Goal: Task Accomplishment & Management: Manage account settings

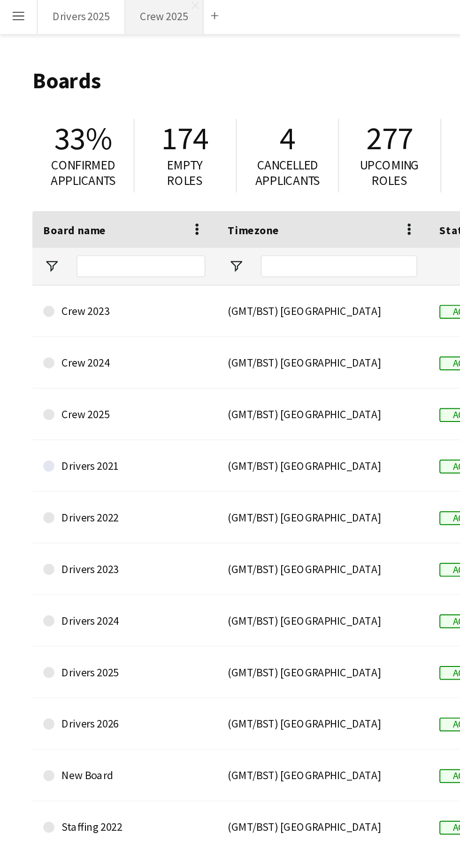
click at [83, 13] on button "Crew 2025 Close" at bounding box center [84, 9] width 40 height 18
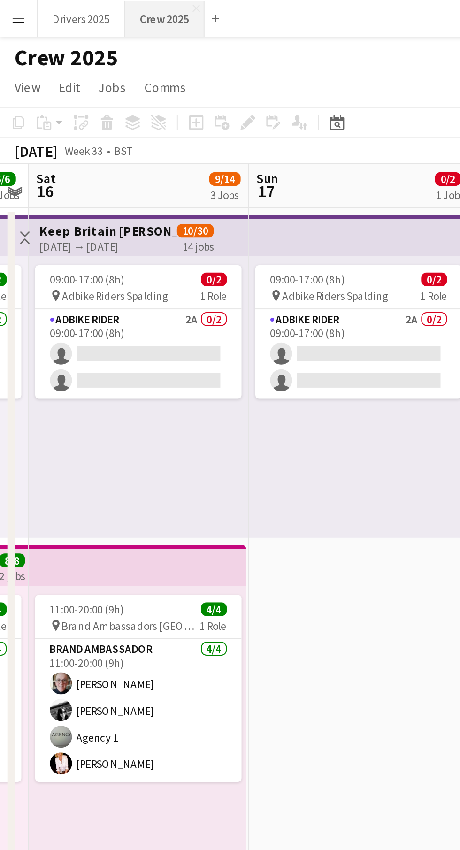
scroll to position [0, 322]
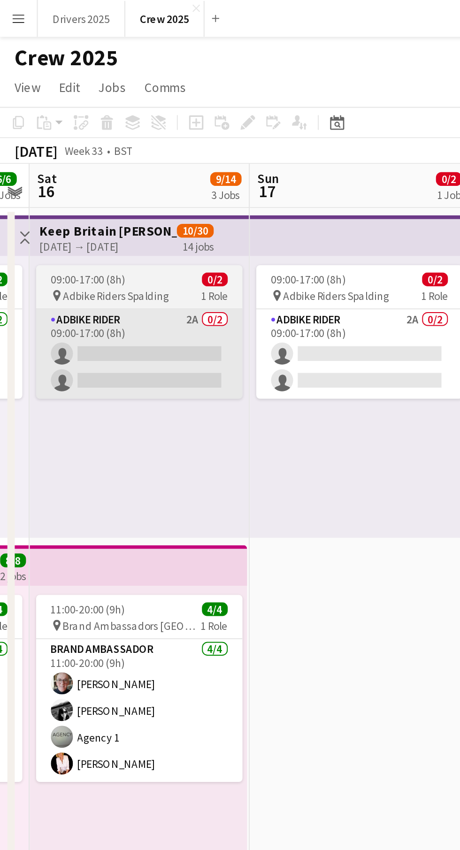
click at [98, 182] on app-card-role "Adbike Rider 2A 0/2 09:00-17:00 (8h) single-neutral-actions single-neutral-acti…" at bounding box center [70, 181] width 105 height 46
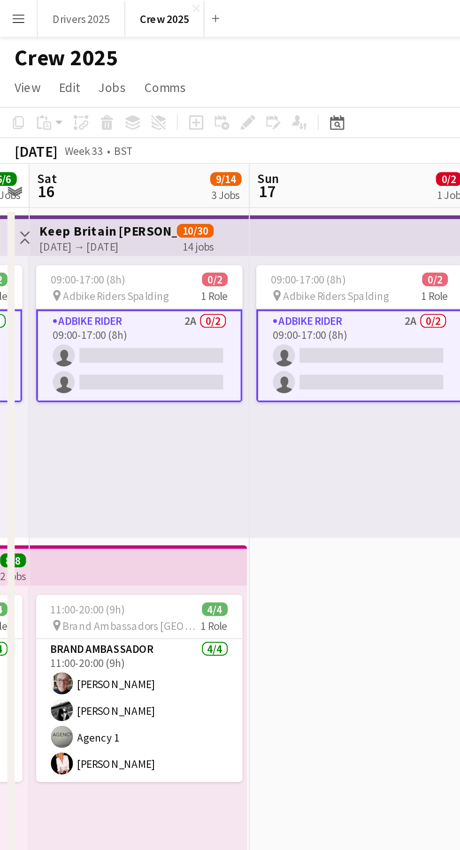
click at [80, 182] on app-card-role "Adbike Rider 2A 0/2 09:00-17:00 (8h) single-neutral-actions single-neutral-acti…" at bounding box center [70, 181] width 105 height 47
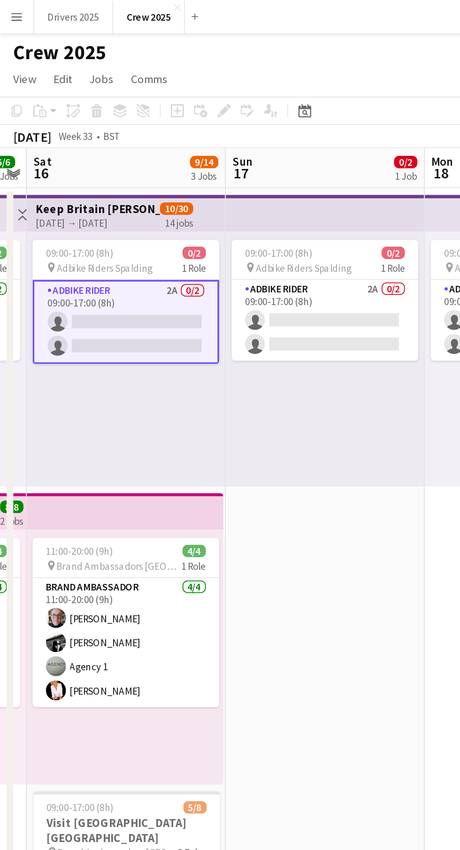
scroll to position [4, 0]
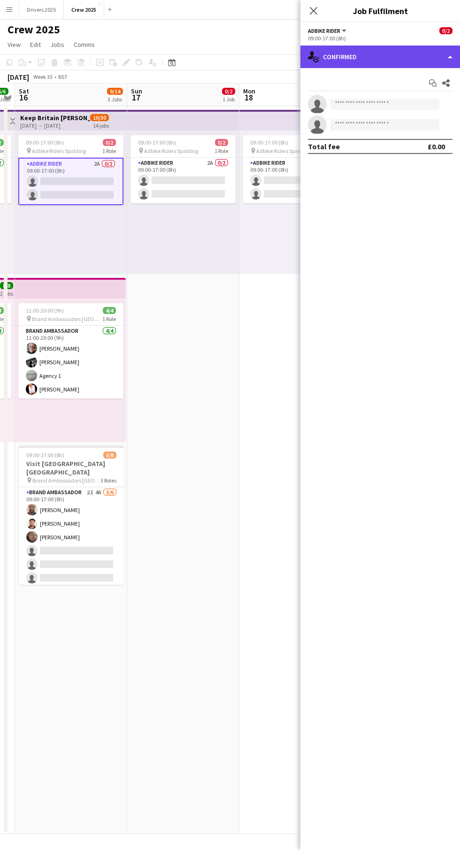
click at [366, 68] on div "single-neutral-actions-check-2 Confirmed" at bounding box center [380, 57] width 160 height 23
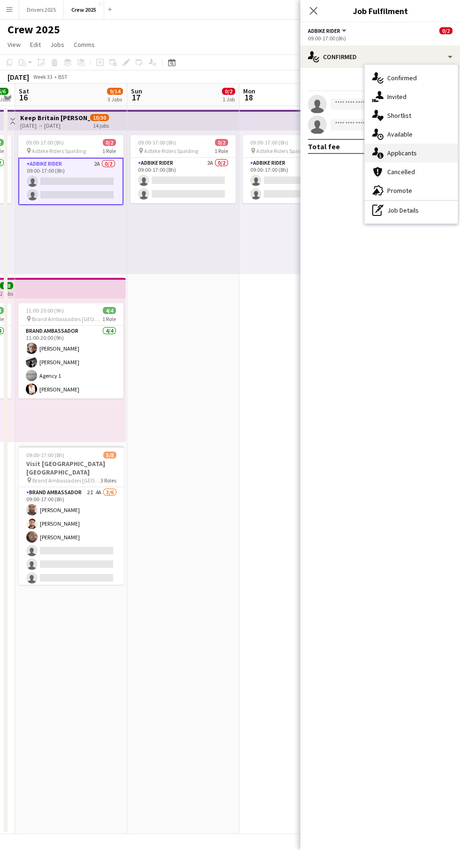
click at [421, 157] on div "single-neutral-actions-information Applicants" at bounding box center [411, 153] width 93 height 19
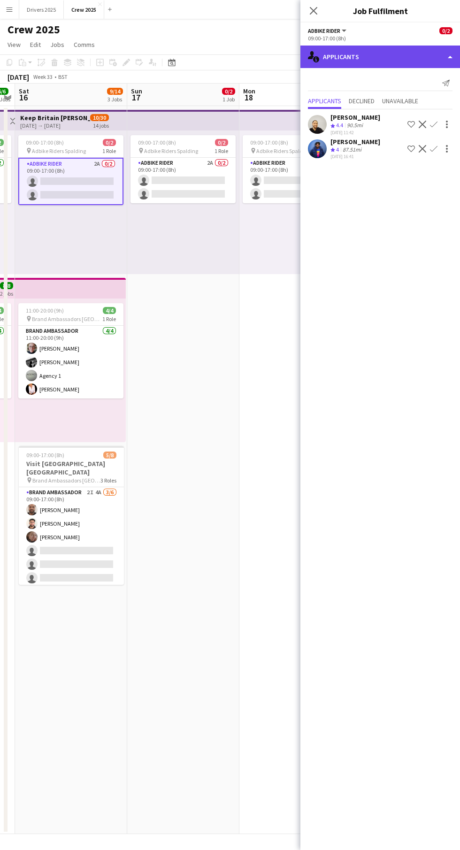
click at [377, 58] on div "single-neutral-actions-information Applicants" at bounding box center [380, 57] width 160 height 23
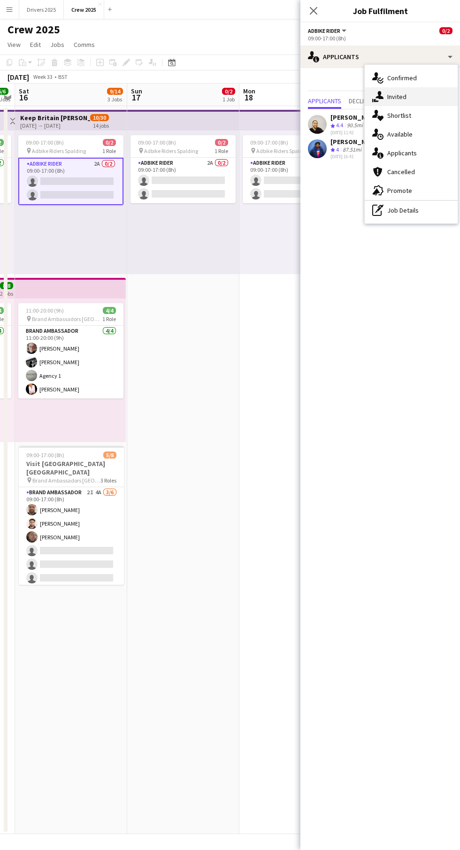
click at [412, 97] on div "single-neutral-actions-share-1 Invited" at bounding box center [411, 96] width 93 height 19
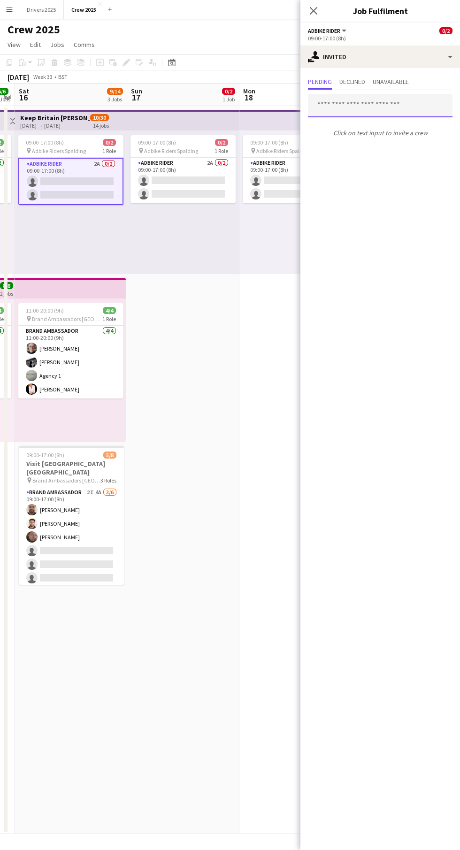
click at [356, 108] on input "text" at bounding box center [380, 105] width 145 height 23
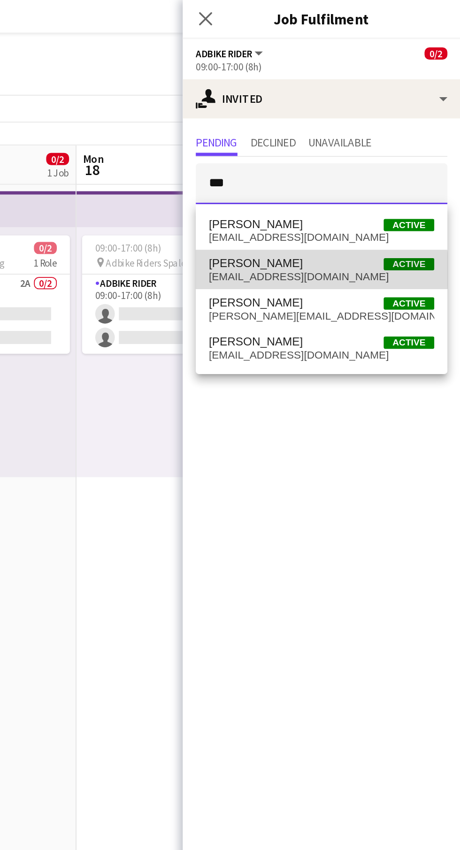
type input "***"
click at [376, 155] on span "[EMAIL_ADDRESS][DOMAIN_NAME]" at bounding box center [380, 159] width 130 height 8
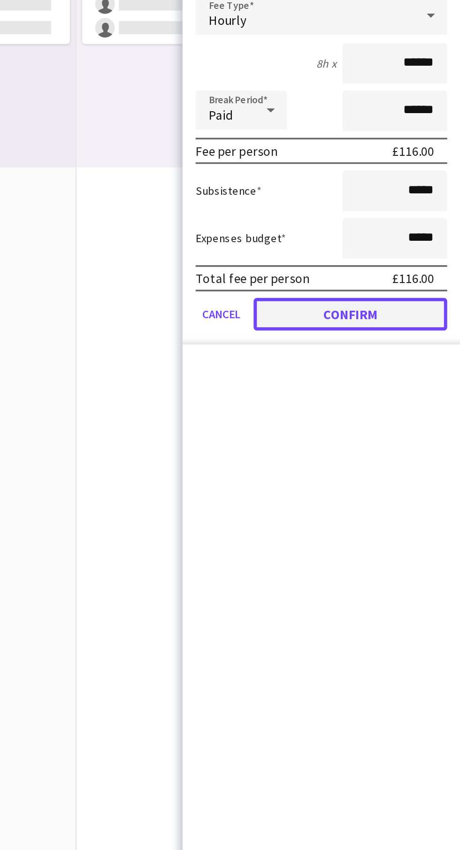
click at [413, 360] on button "Confirm" at bounding box center [396, 358] width 111 height 19
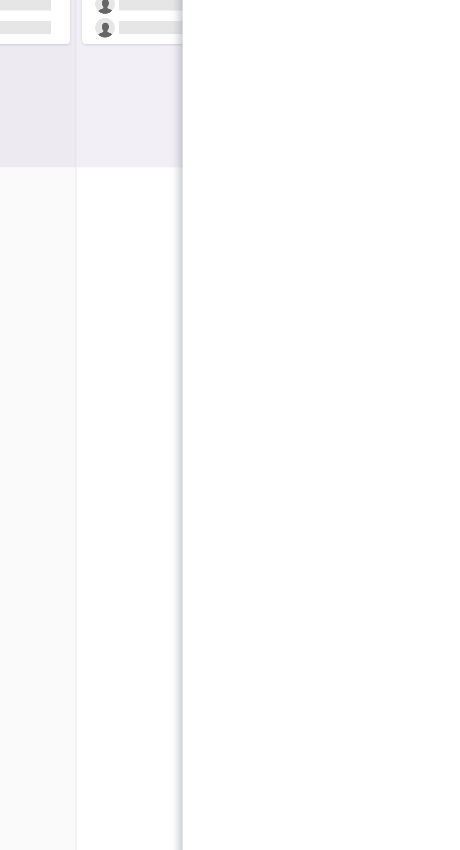
click at [265, 491] on app-date-cell "09:00-17:00 (8h) 0/2 pin Adbike Riders Spalding 1 Role Adbike Rider 2A 0/2 09:0…" at bounding box center [295, 470] width 112 height 728
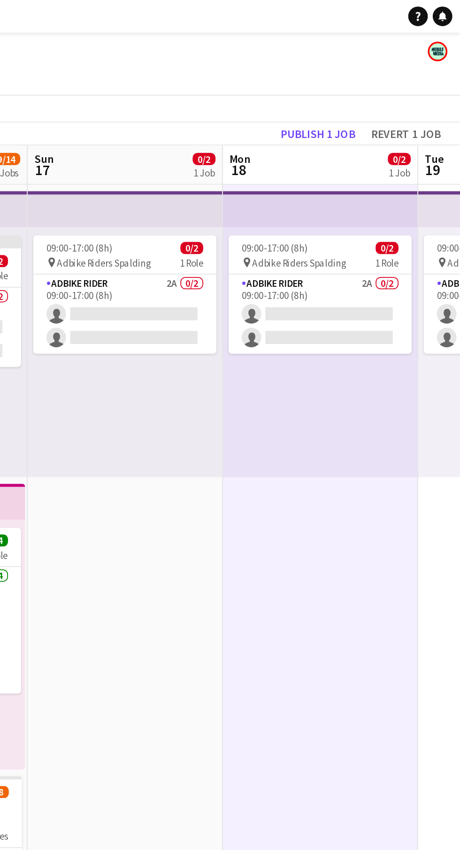
scroll to position [0, 0]
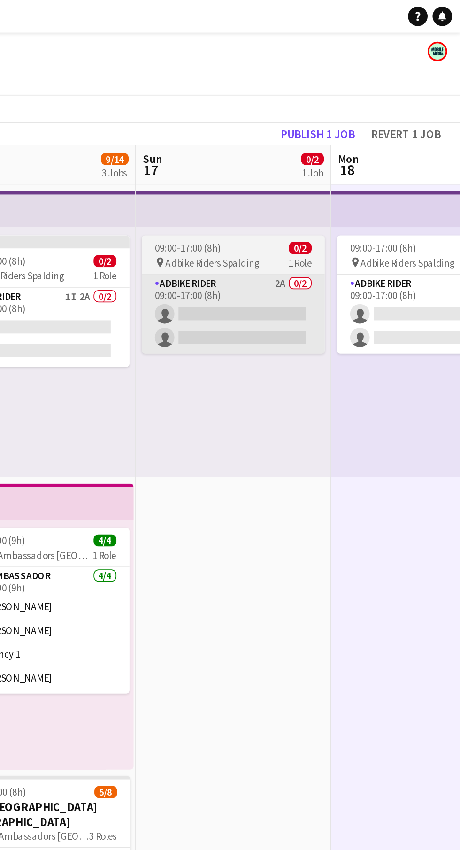
click at [364, 196] on app-card-role "Adbike Rider 2A 0/2 09:00-17:00 (8h) single-neutral-actions single-neutral-acti…" at bounding box center [329, 181] width 105 height 46
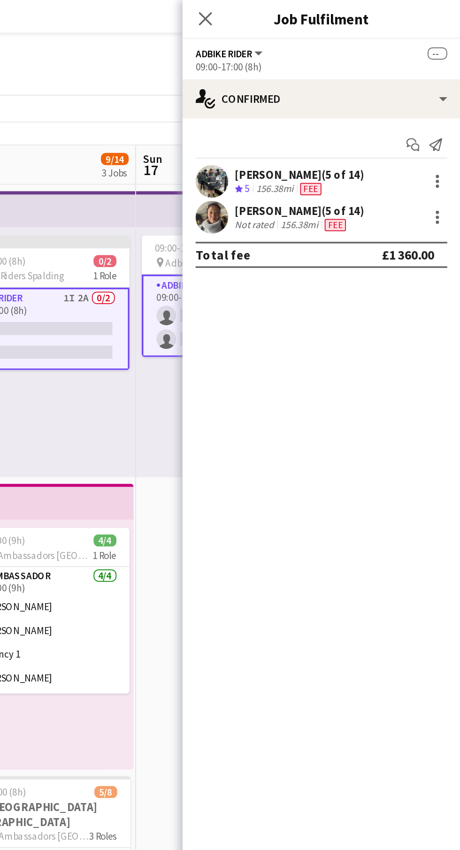
click at [289, 180] on app-card-role "Adbike Rider 2A 0/2 09:00-17:00 (8h) single-neutral-actions single-neutral-acti…" at bounding box center [329, 181] width 105 height 47
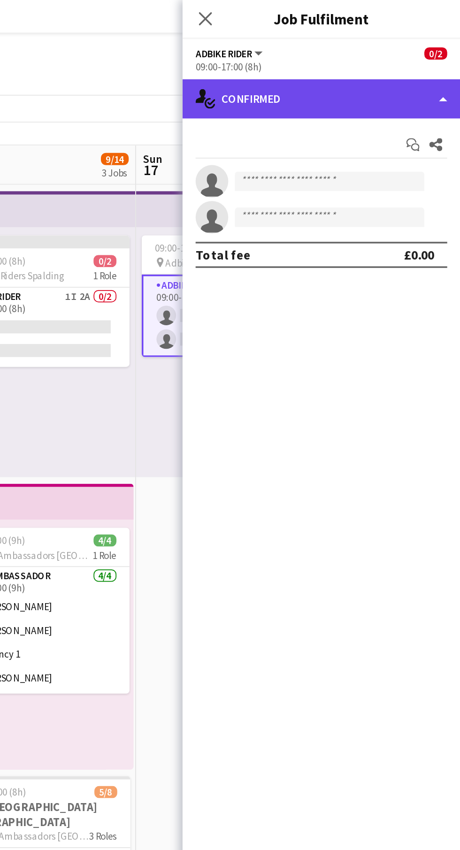
click at [406, 67] on div "single-neutral-actions-check-2 Confirmed" at bounding box center [380, 57] width 160 height 23
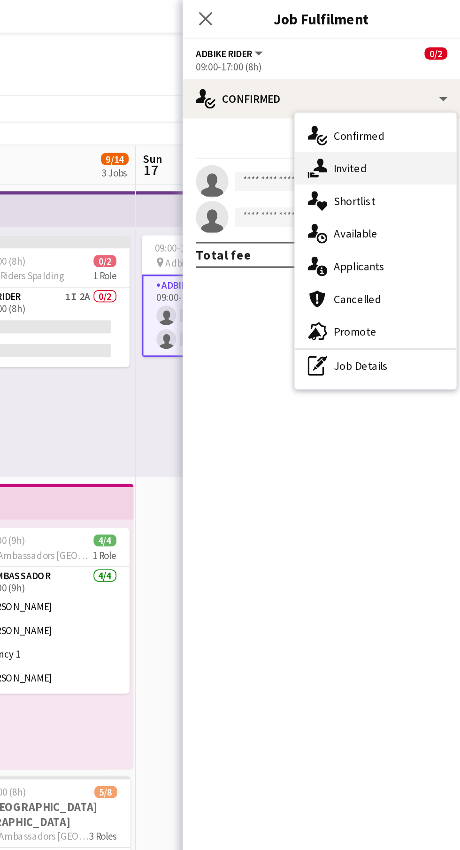
click at [430, 102] on div "single-neutral-actions-share-1 Invited" at bounding box center [411, 96] width 93 height 19
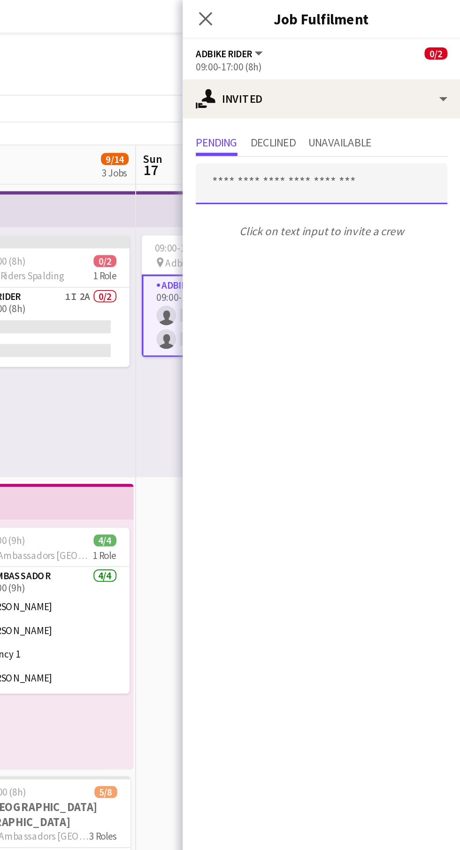
click at [381, 106] on input "text" at bounding box center [380, 105] width 145 height 23
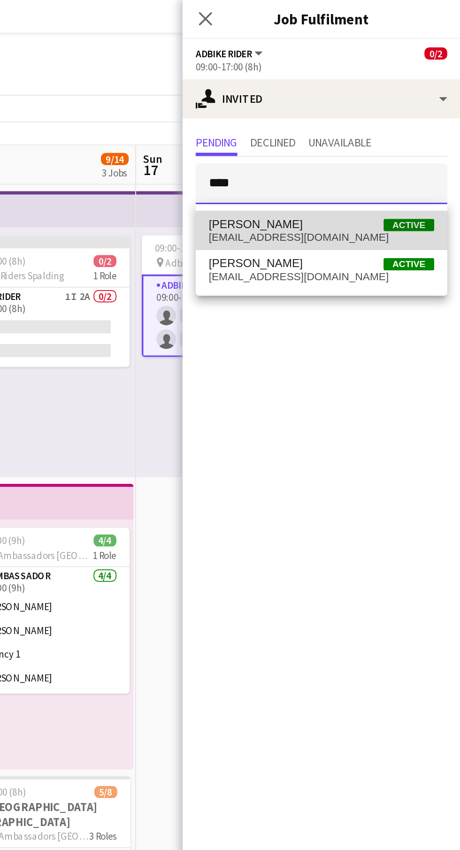
type input "****"
click at [396, 128] on span "[PERSON_NAME] Active" at bounding box center [380, 129] width 130 height 8
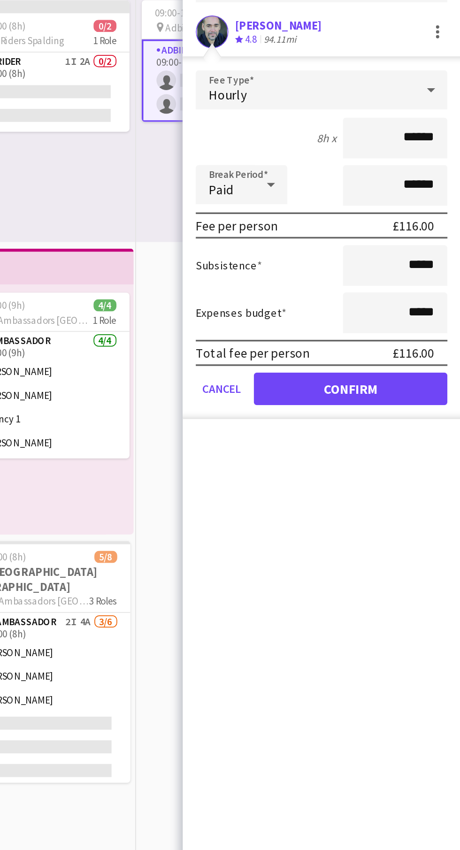
type input "*****"
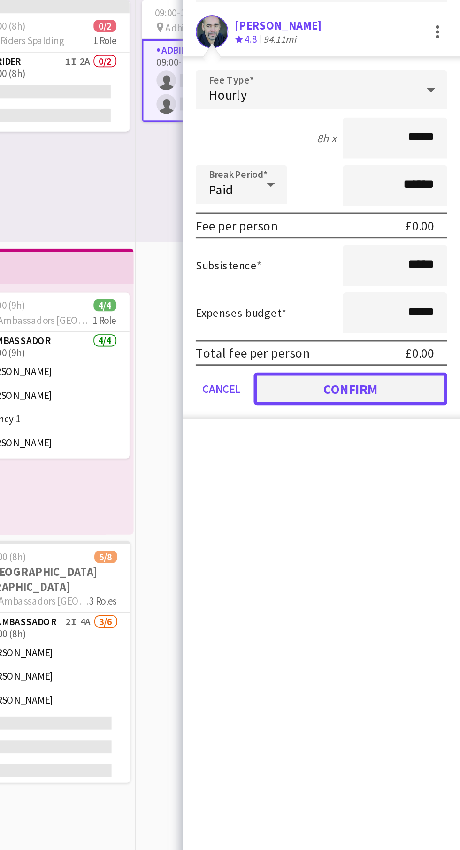
click at [400, 367] on button "Confirm" at bounding box center [396, 358] width 111 height 19
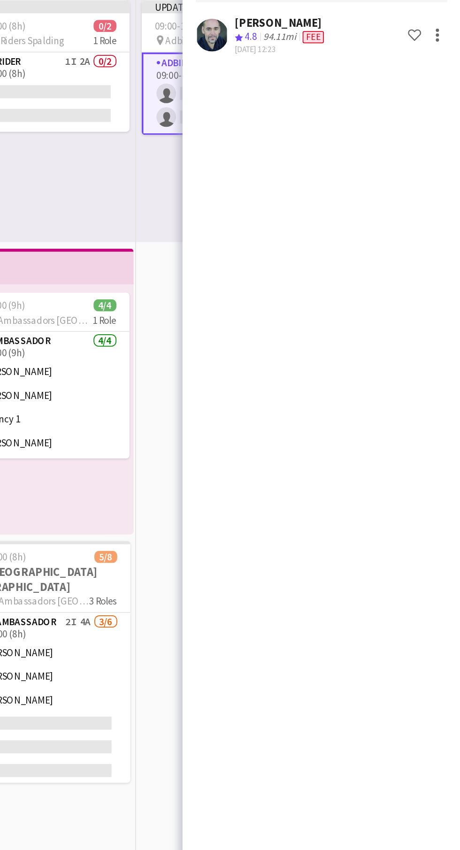
click at [288, 504] on app-date-cell "Updated 09:00-17:00 (8h) 0/2 pin Adbike Riders Spalding 1 Role Adbike Rider 1I …" at bounding box center [330, 470] width 112 height 728
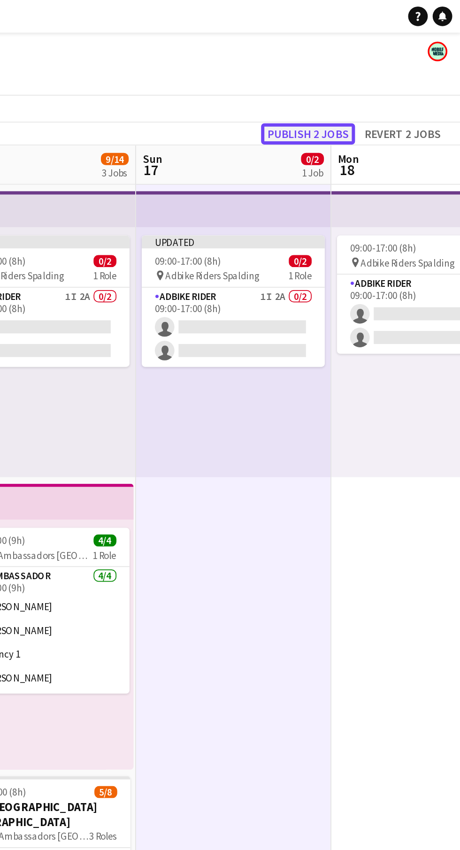
click at [367, 80] on button "Publish 2 jobs" at bounding box center [372, 77] width 54 height 12
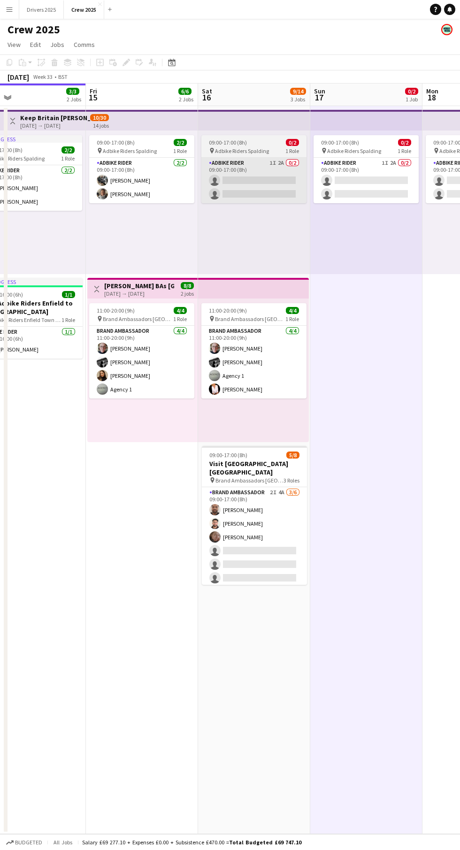
click at [244, 162] on app-card-role "Adbike Rider 1I 2A 0/2 09:00-17:00 (8h) single-neutral-actions single-neutral-a…" at bounding box center [253, 181] width 105 height 46
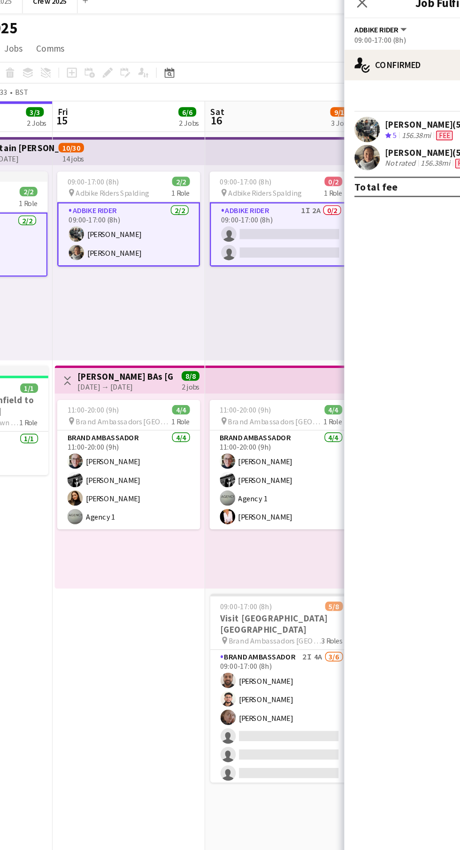
click at [257, 144] on div "09:00-17:00 (8h) 0/2" at bounding box center [253, 142] width 105 height 7
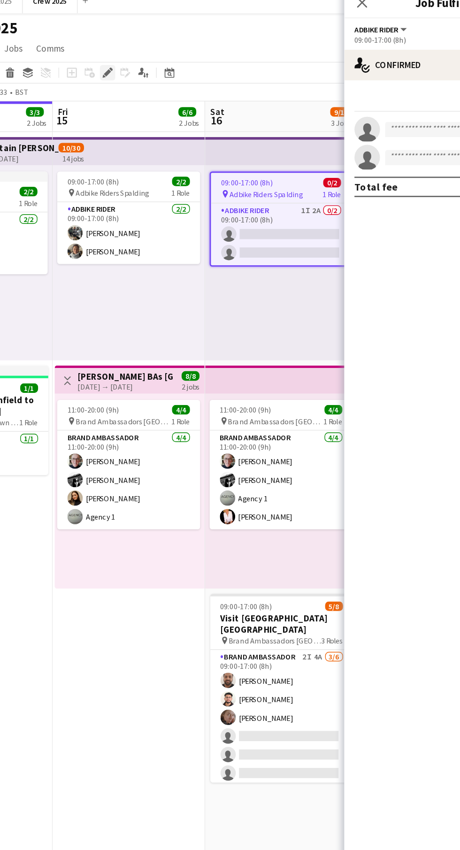
click at [123, 65] on icon at bounding box center [124, 65] width 2 height 2
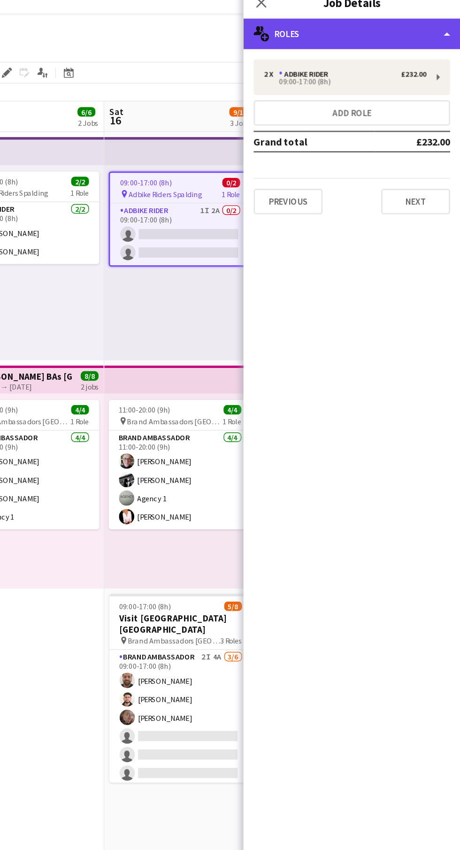
click at [450, 35] on div "multiple-users-add Roles" at bounding box center [380, 34] width 160 height 23
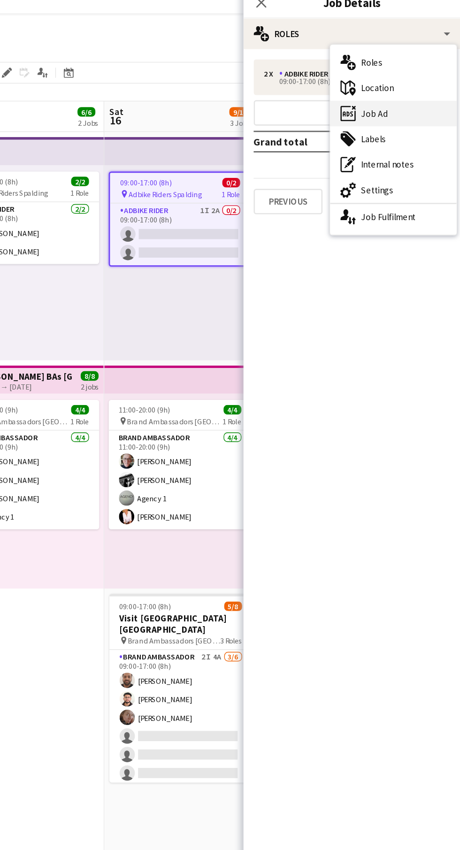
click at [430, 96] on div "ads-window Job Ad" at bounding box center [410, 92] width 93 height 19
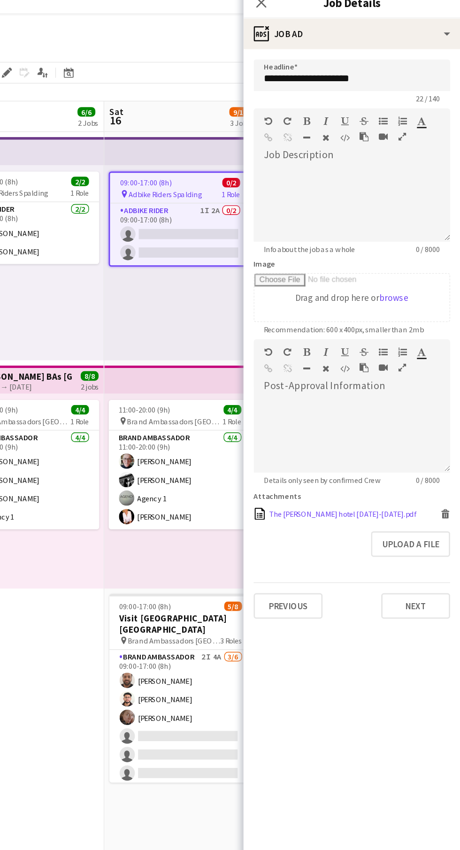
click at [449, 387] on icon at bounding box center [449, 388] width 5 height 4
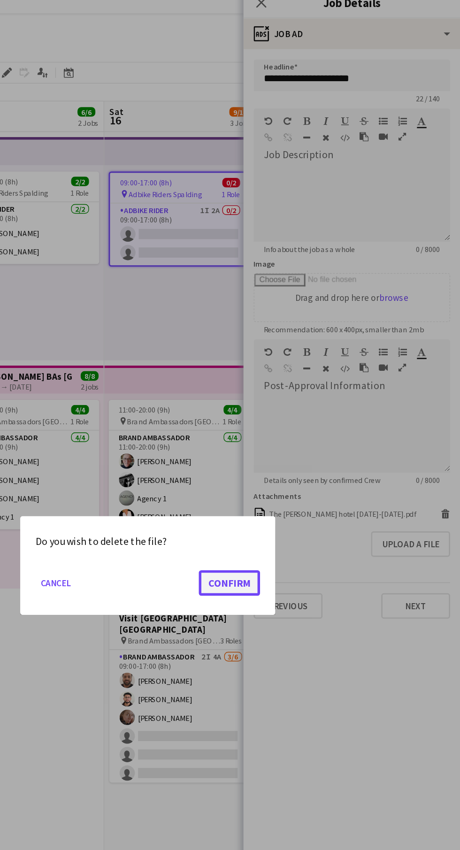
click at [296, 447] on button "Confirm" at bounding box center [290, 438] width 45 height 19
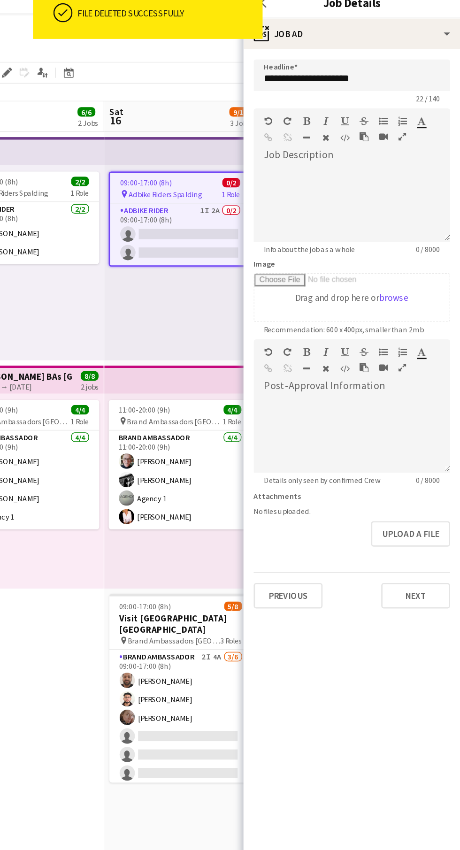
click at [155, 517] on app-date-cell "09:00-17:00 (8h) 2/2 pin Adbike Riders Spalding 1 Role Adbike Rider [DATE] 09:0…" at bounding box center [142, 470] width 112 height 728
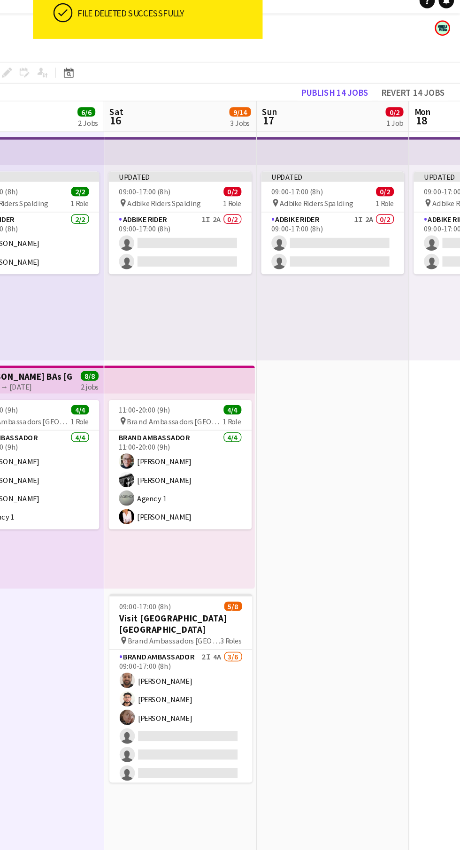
click at [256, 128] on app-top-bar at bounding box center [254, 120] width 112 height 21
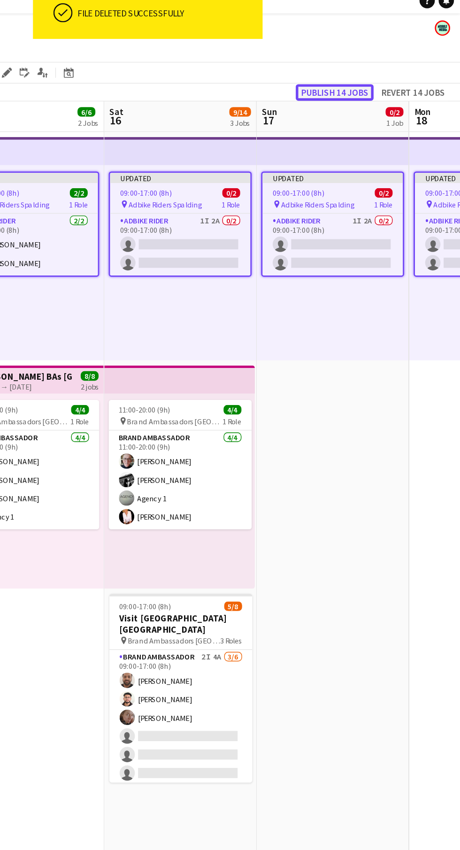
click at [368, 81] on button "Publish 14 jobs" at bounding box center [367, 77] width 57 height 12
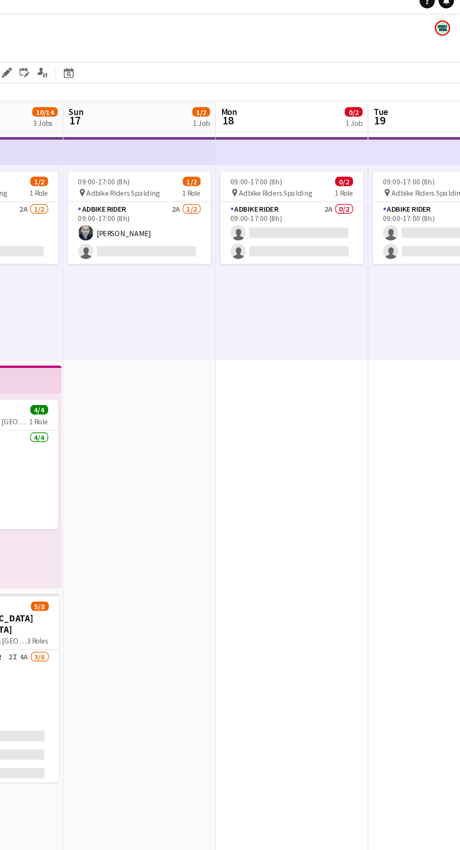
scroll to position [0, 282]
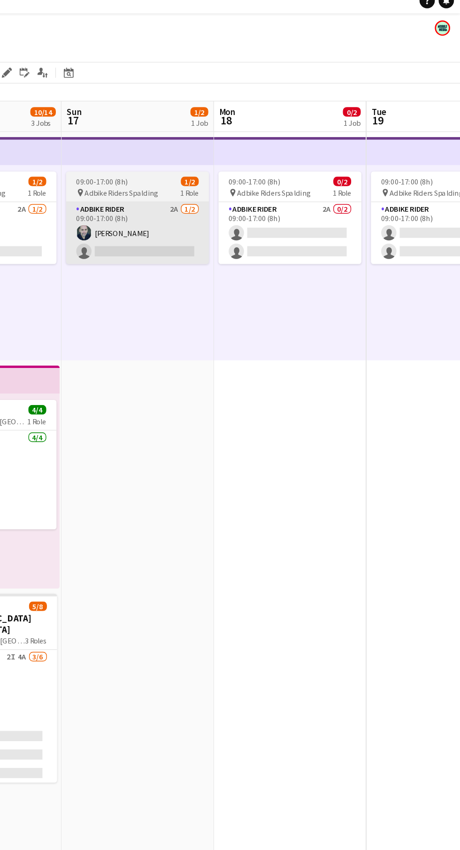
click at [210, 192] on app-card-role "Adbike Rider 2A [DATE] 09:00-17:00 (8h) [PERSON_NAME] single-neutral-actions" at bounding box center [222, 181] width 105 height 46
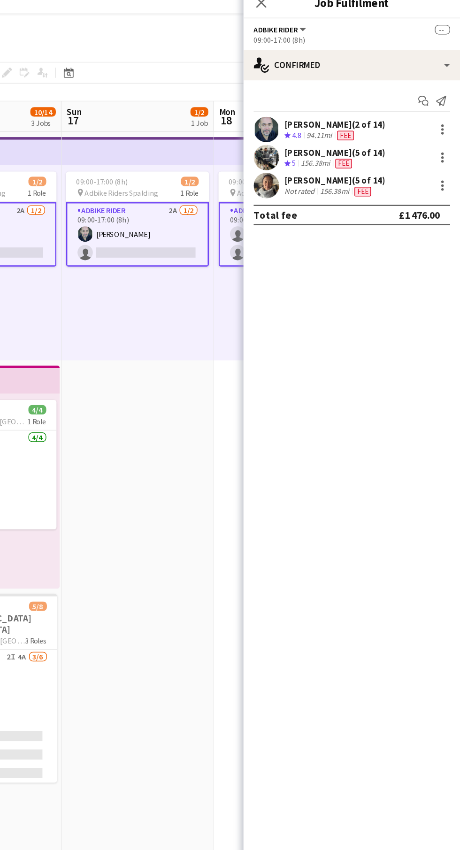
click at [217, 186] on app-card-role "Adbike Rider 2A [DATE] 09:00-17:00 (8h) [PERSON_NAME] single-neutral-actions" at bounding box center [222, 181] width 105 height 47
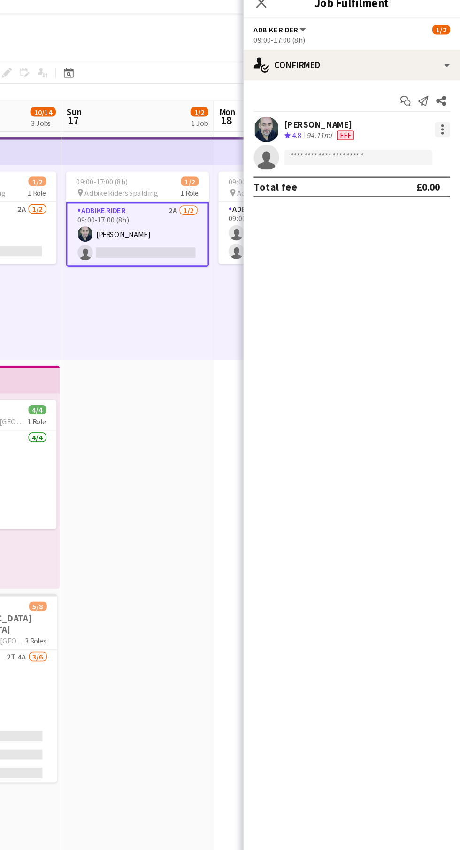
click at [447, 107] on div at bounding box center [447, 107] width 2 height 2
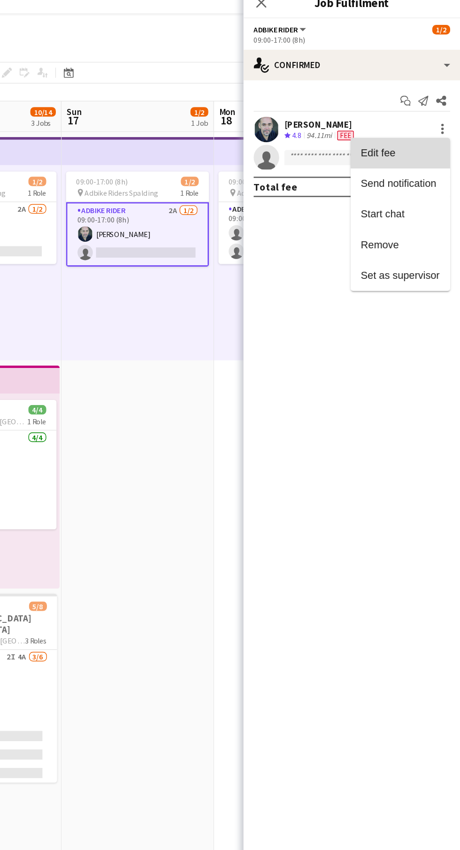
click at [433, 129] on button "Edit fee" at bounding box center [415, 121] width 73 height 23
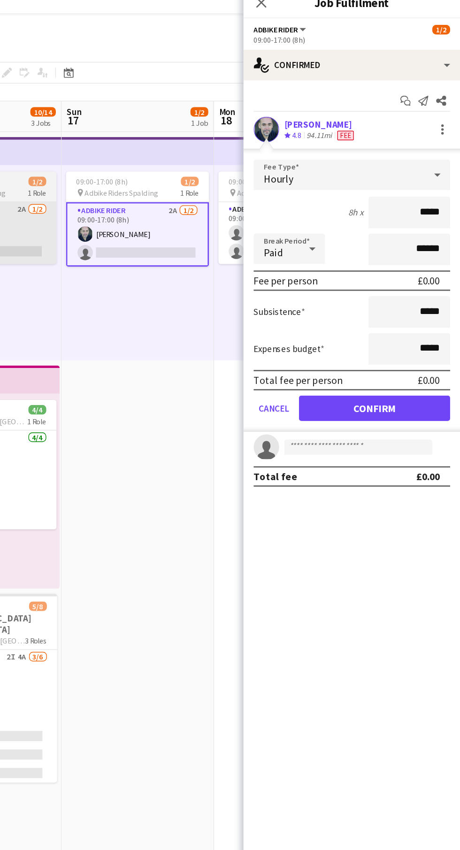
click at [146, 182] on app-card-role "Adbike Rider 2A [DATE] 09:00-17:00 (8h) [PERSON_NAME] single-neutral-actions" at bounding box center [110, 181] width 105 height 46
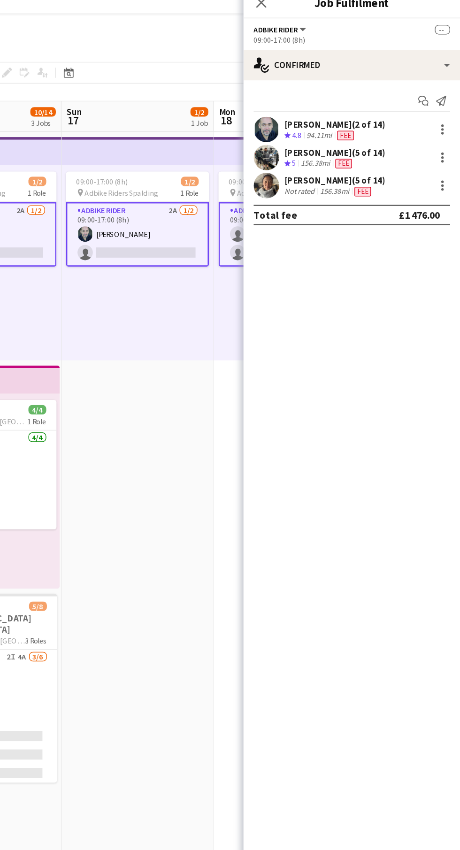
click at [143, 185] on app-card-role "Adbike Rider 2A [DATE] 09:00-17:00 (8h) [PERSON_NAME] single-neutral-actions" at bounding box center [110, 181] width 105 height 47
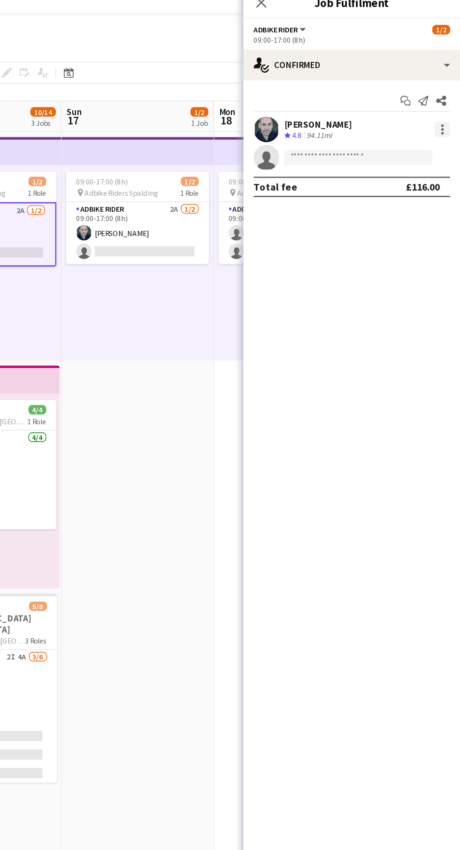
click at [447, 107] on div at bounding box center [447, 107] width 2 height 2
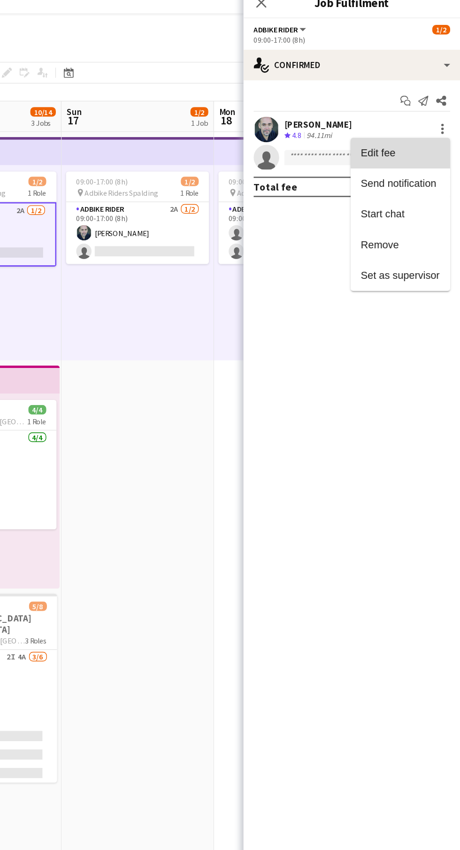
click at [445, 125] on button "Edit fee" at bounding box center [415, 121] width 73 height 23
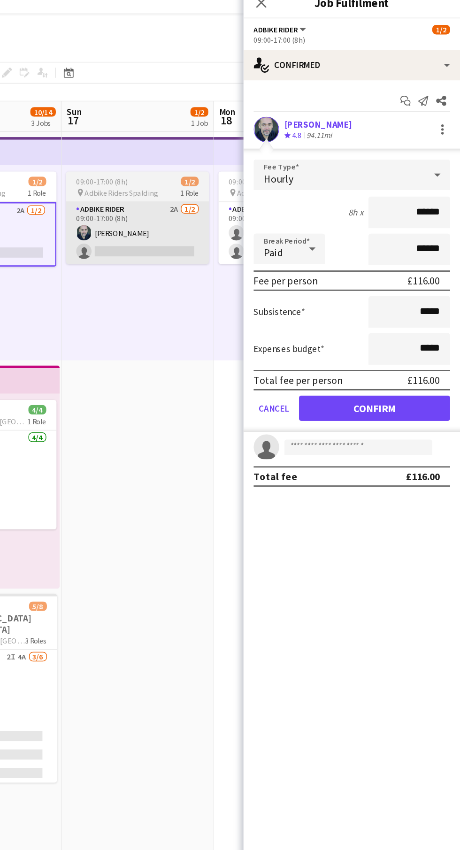
click at [222, 187] on app-card-role "Adbike Rider 2A [DATE] 09:00-17:00 (8h) [PERSON_NAME] single-neutral-actions" at bounding box center [222, 181] width 105 height 46
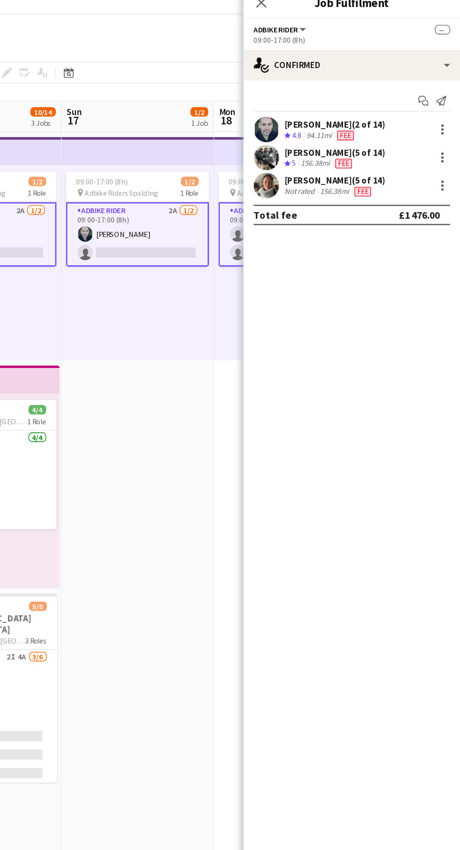
click at [221, 193] on app-card-role "Adbike Rider 2A [DATE] 09:00-17:00 (8h) [PERSON_NAME] single-neutral-actions" at bounding box center [222, 181] width 105 height 47
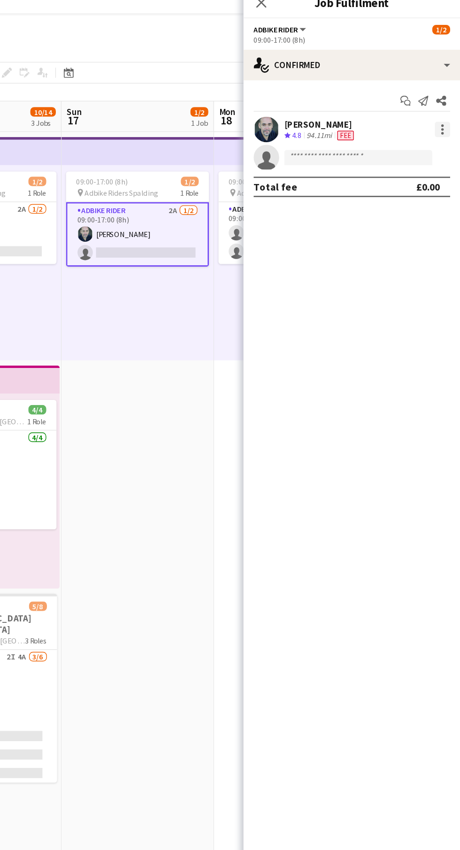
click at [447, 107] on div at bounding box center [447, 107] width 2 height 2
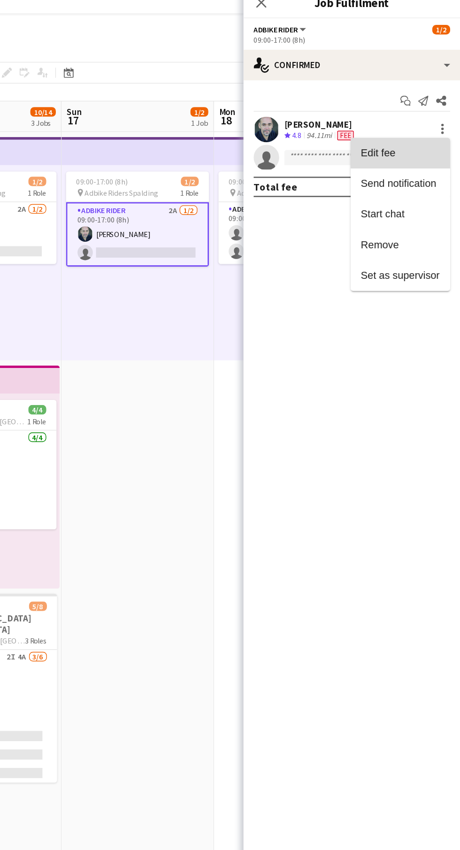
click at [444, 123] on span "Edit fee" at bounding box center [416, 121] width 58 height 8
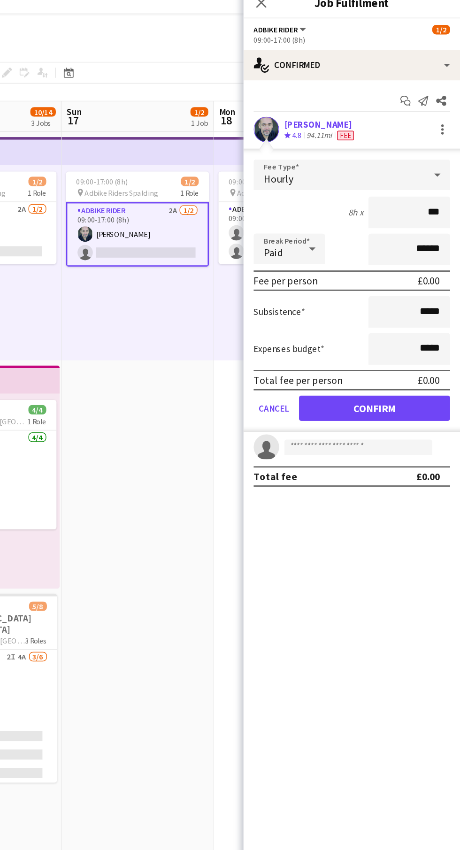
type input "**"
type input "******"
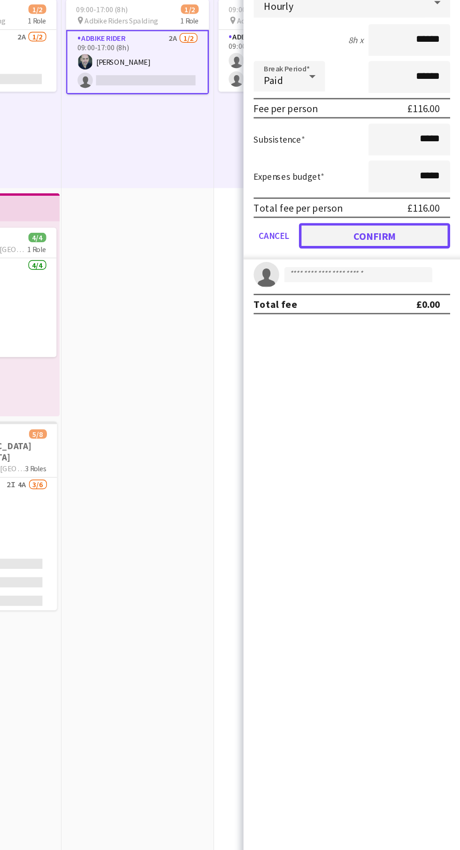
click at [414, 309] on button "Confirm" at bounding box center [396, 309] width 111 height 19
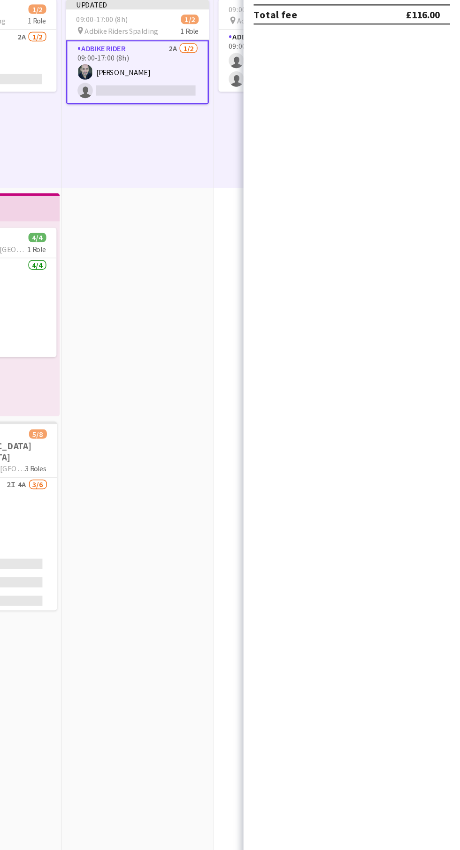
click at [231, 400] on app-date-cell "Updated 09:00-17:00 (8h) 1/2 pin Adbike Riders Spalding 1 Role Adbike Rider 2A …" at bounding box center [223, 470] width 112 height 728
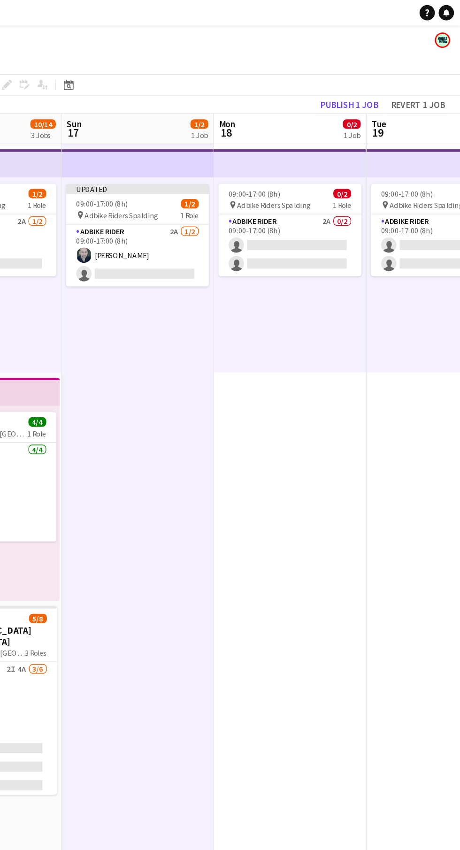
click at [382, 91] on span "0/2" at bounding box center [380, 91] width 13 height 7
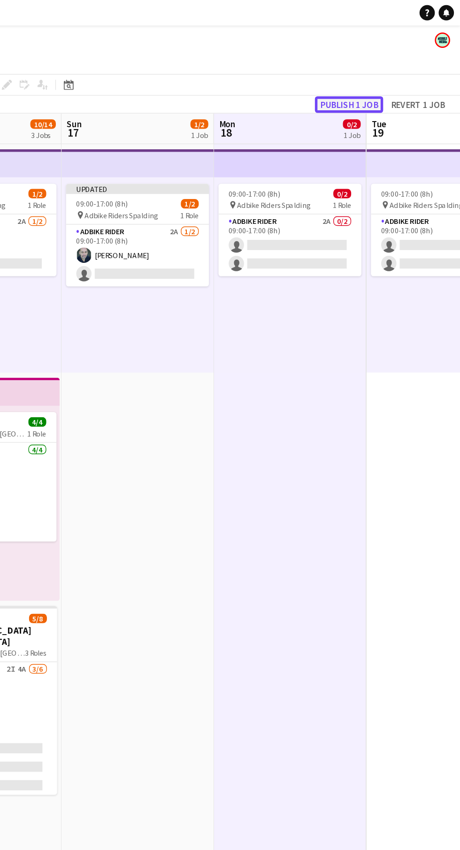
click at [370, 73] on button "Publish 1 job" at bounding box center [378, 77] width 50 height 12
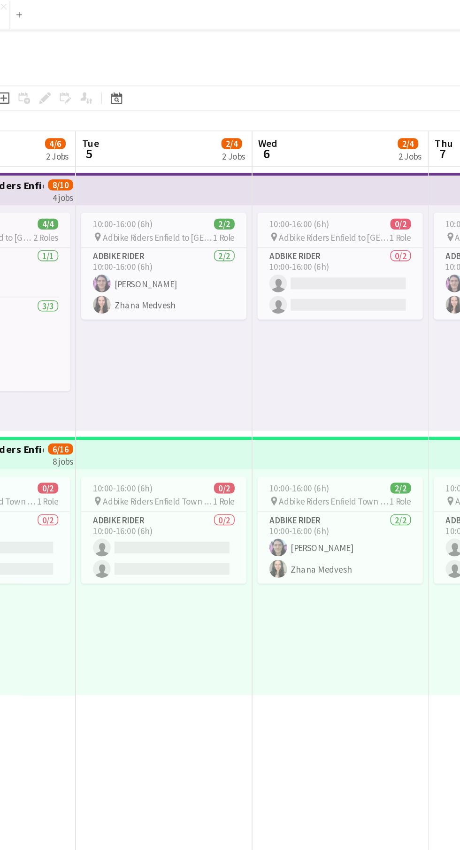
scroll to position [0, 284]
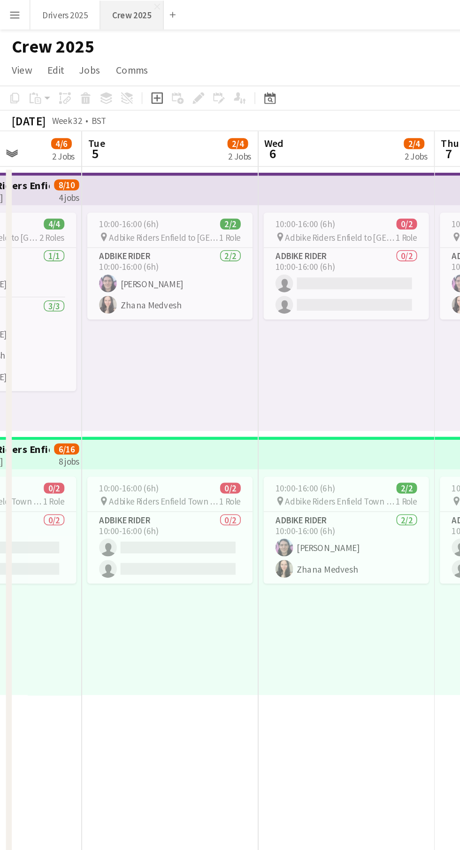
click at [82, 9] on button "Crew 2025 Close" at bounding box center [84, 9] width 40 height 18
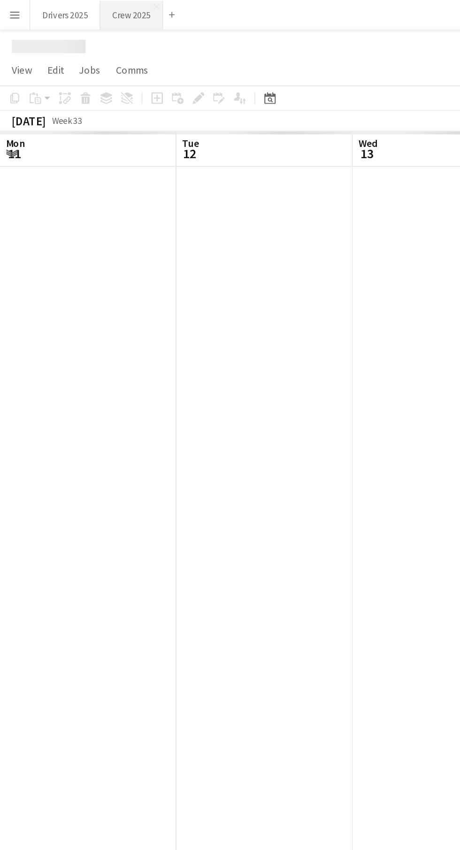
scroll to position [0, 224]
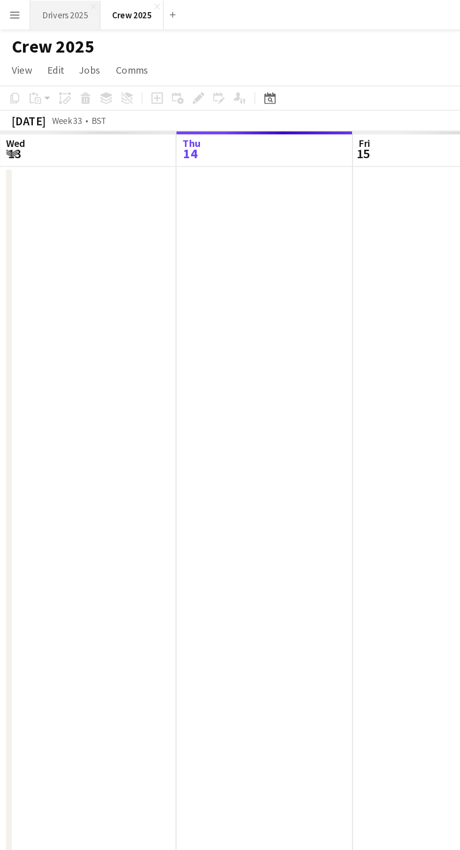
click at [39, 9] on button "Drivers 2025 Close" at bounding box center [41, 9] width 45 height 18
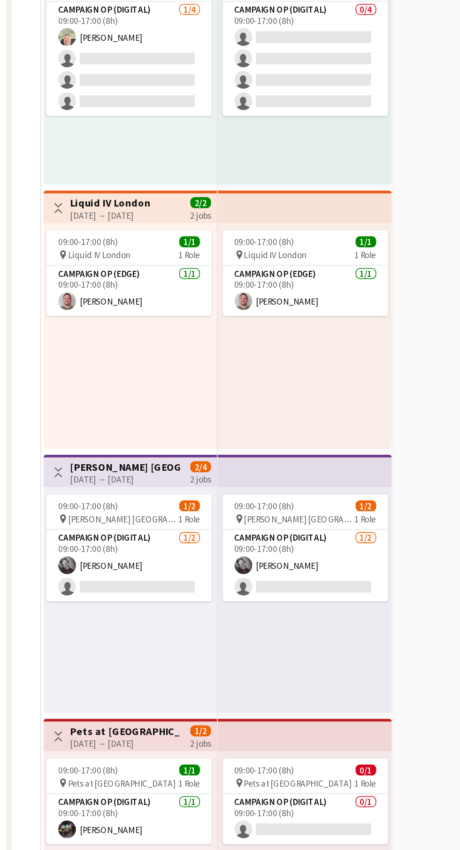
scroll to position [932, 0]
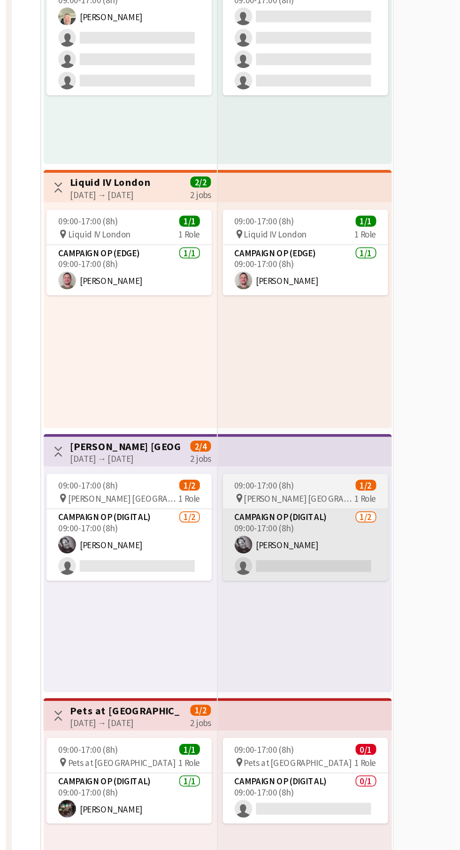
click at [217, 602] on app-card-role "Campaign Op (Digital) [DATE] 09:00-17:00 (8h) [PERSON_NAME] single-neutral-acti…" at bounding box center [194, 592] width 105 height 46
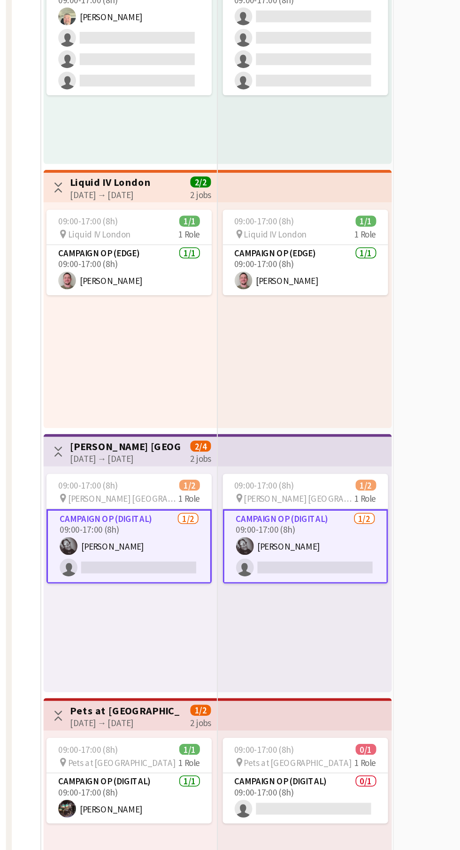
click at [215, 589] on app-card-role "Campaign Op (Digital) [DATE] 09:00-17:00 (8h) [PERSON_NAME] single-neutral-acti…" at bounding box center [194, 592] width 105 height 47
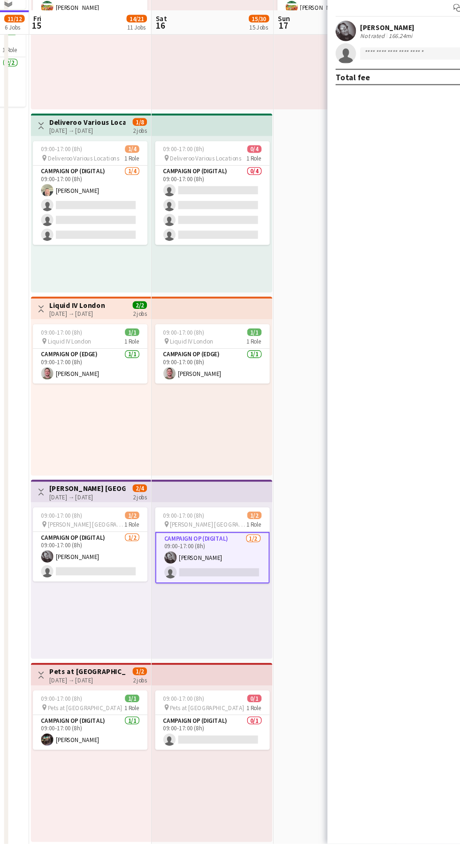
scroll to position [957, 0]
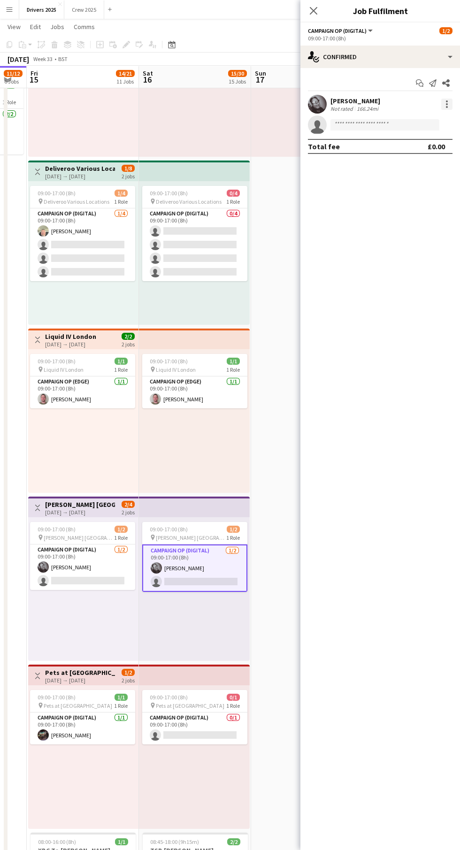
click at [447, 104] on div at bounding box center [447, 104] width 2 height 2
click at [422, 186] on span "Remove" at bounding box center [416, 189] width 58 height 8
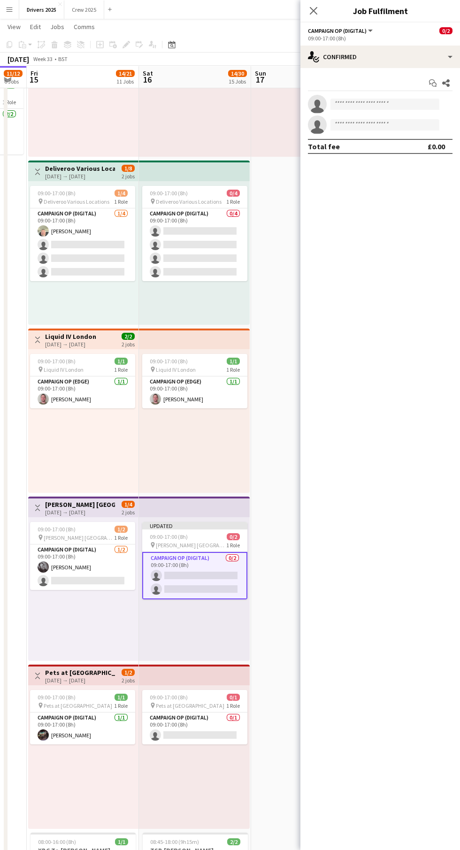
click at [268, 628] on app-date-cell "09:00-14:00 (5h) 1/1 pin JD Sports [PERSON_NAME] 1 Role Campaign Op (Digital) […" at bounding box center [307, 398] width 112 height 2498
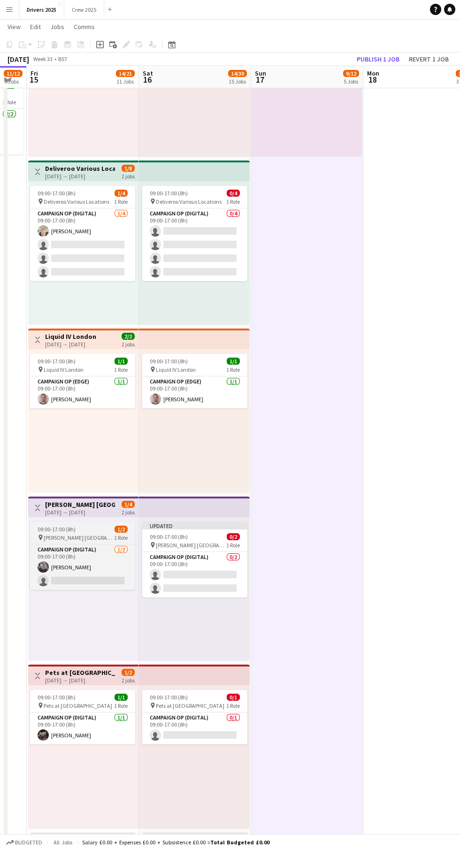
click at [63, 529] on span "09:00-17:00 (8h)" at bounding box center [57, 529] width 38 height 7
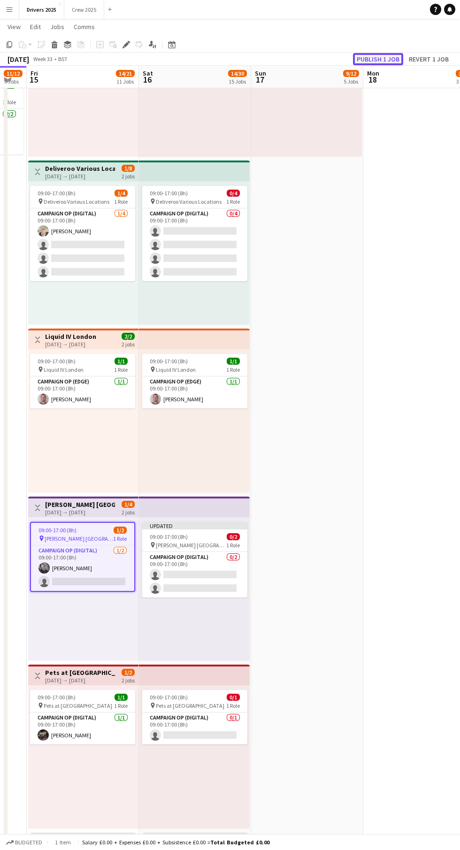
click at [385, 60] on button "Publish 1 job" at bounding box center [378, 59] width 50 height 12
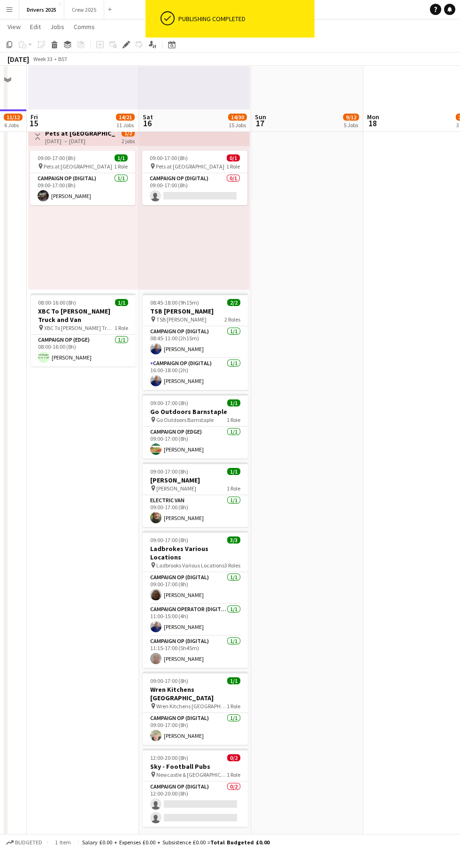
scroll to position [1545, 0]
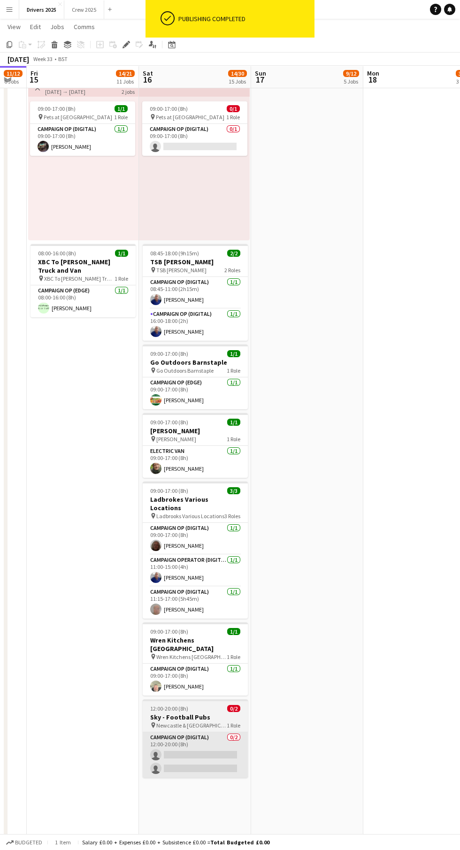
click at [199, 761] on app-card-role "Campaign Op (Digital) 0/2 12:00-20:00 (8h) single-neutral-actions single-neutra…" at bounding box center [195, 755] width 105 height 46
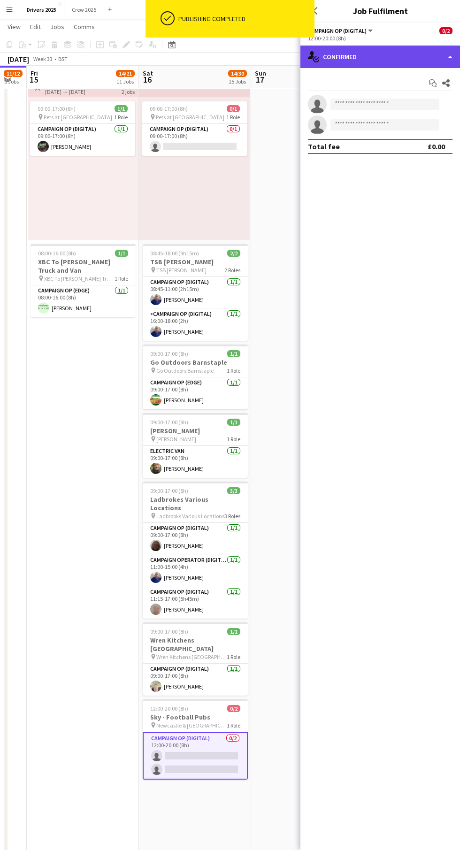
click at [383, 62] on div "single-neutral-actions-check-2 Confirmed" at bounding box center [380, 57] width 160 height 23
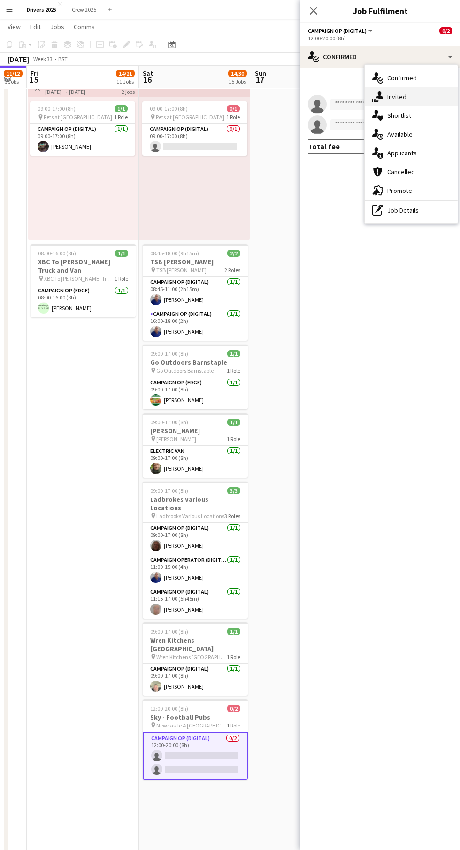
click at [417, 100] on div "single-neutral-actions-share-1 Invited" at bounding box center [411, 96] width 93 height 19
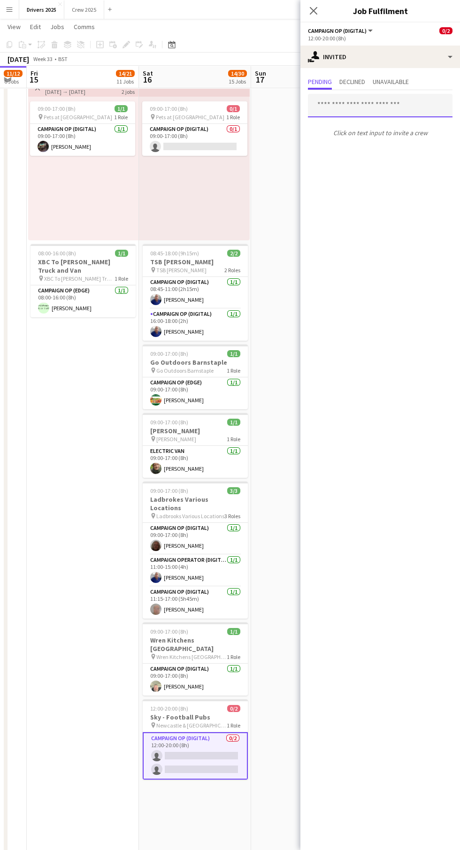
click at [375, 105] on input "text" at bounding box center [380, 105] width 145 height 23
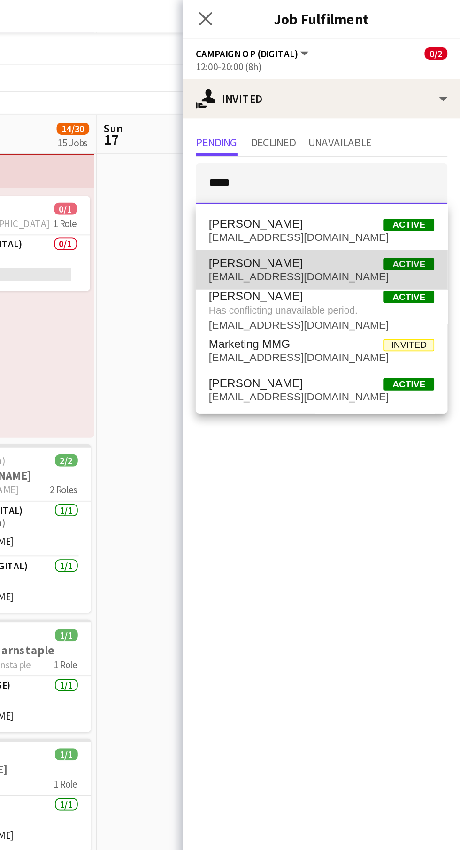
type input "****"
click at [407, 159] on span "[EMAIL_ADDRESS][DOMAIN_NAME]" at bounding box center [380, 159] width 130 height 8
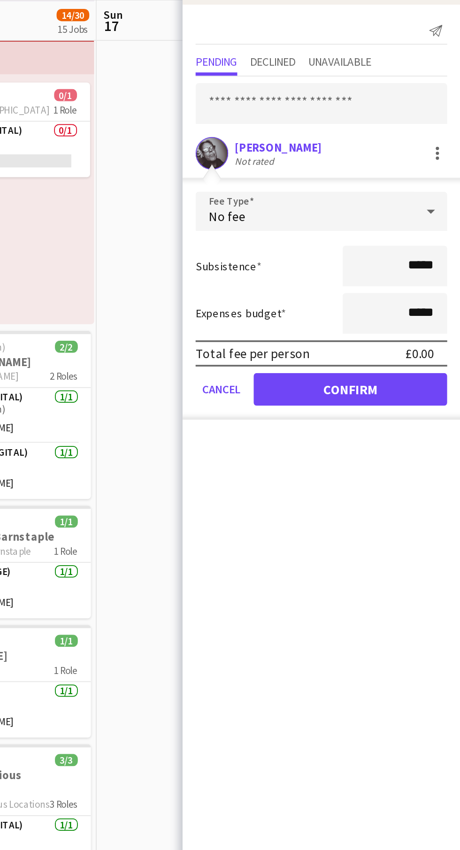
scroll to position [1534, 0]
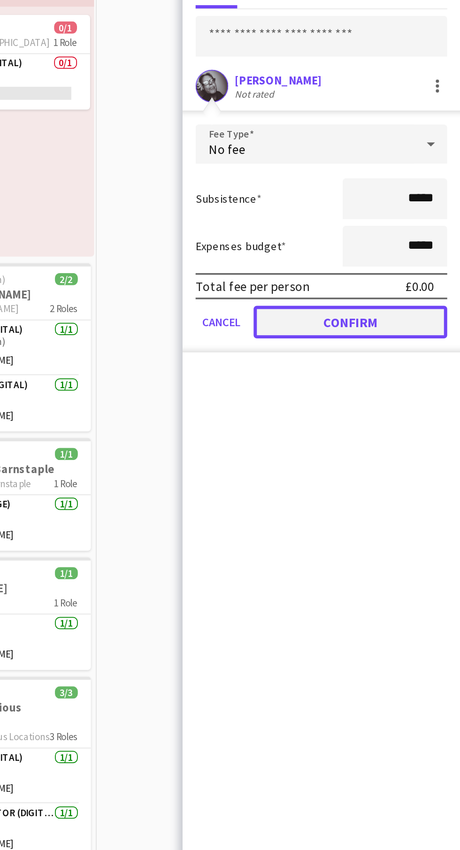
click at [425, 291] on button "Confirm" at bounding box center [396, 289] width 111 height 19
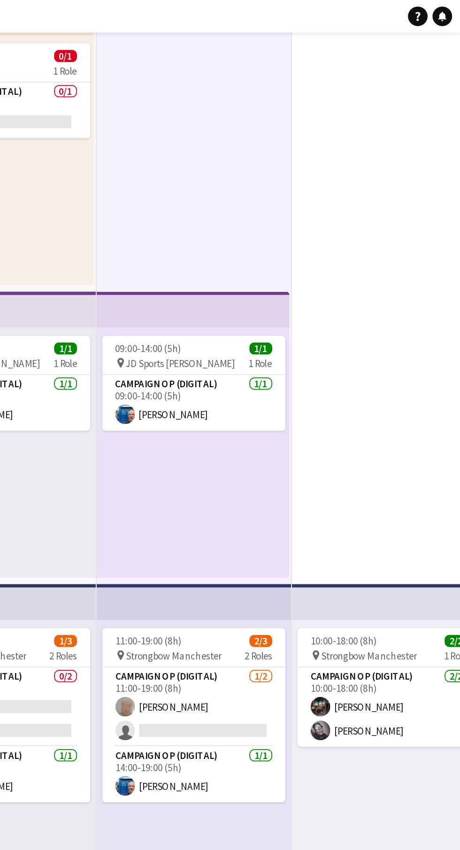
scroll to position [0, 0]
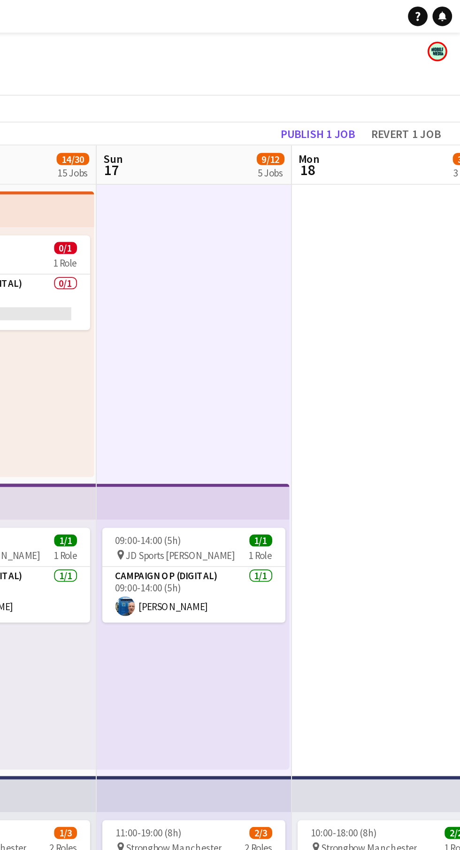
click at [379, 56] on app-toolbar "Copy Paste Paste Ctrl+V Paste with crew Ctrl+Shift+V Paste linked Job [GEOGRAPH…" at bounding box center [230, 62] width 460 height 16
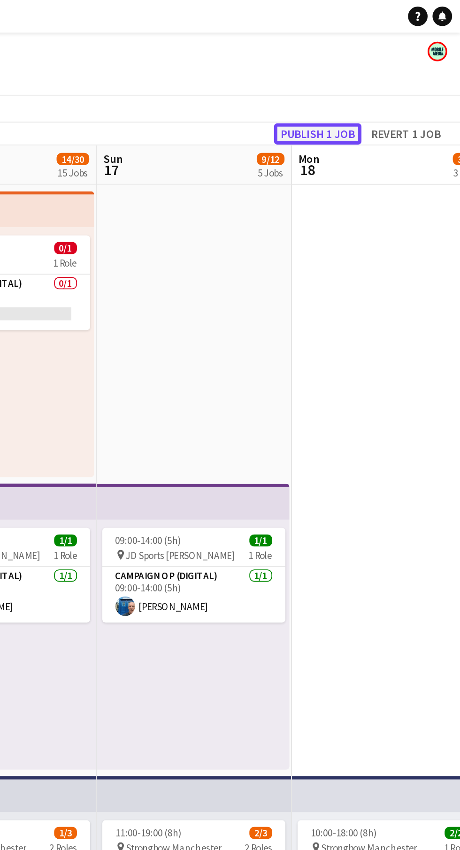
click at [382, 73] on button "Publish 1 job" at bounding box center [378, 77] width 50 height 12
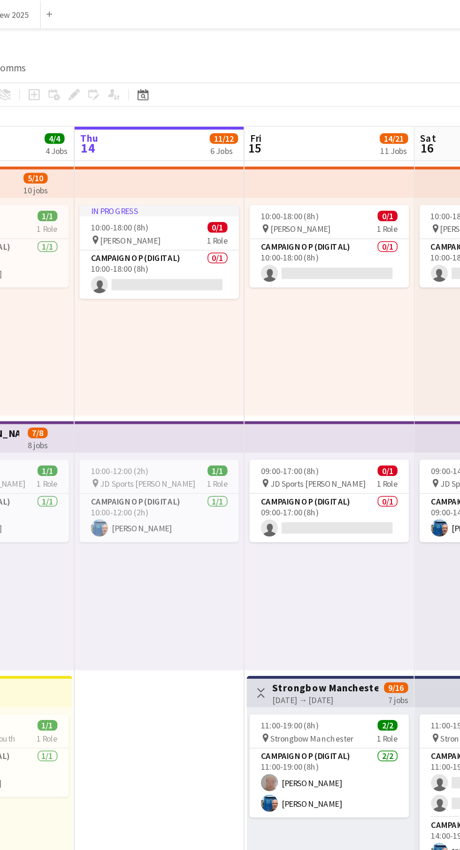
scroll to position [0, 207]
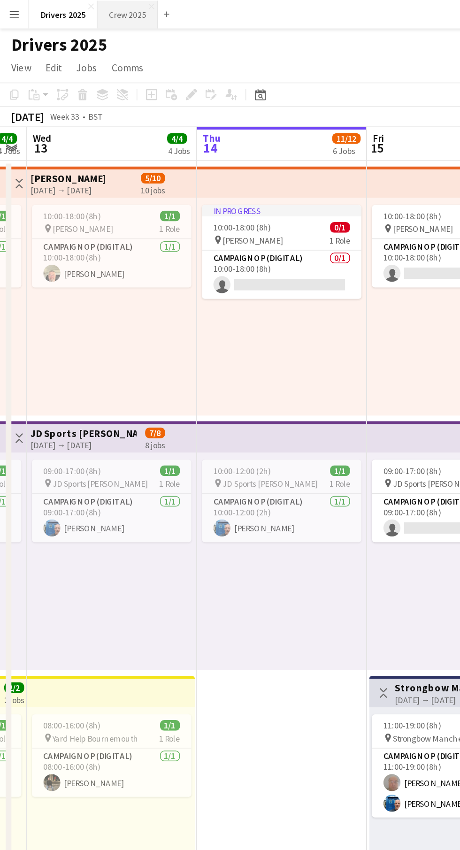
click at [87, 17] on button "Crew 2025 Close" at bounding box center [84, 9] width 40 height 18
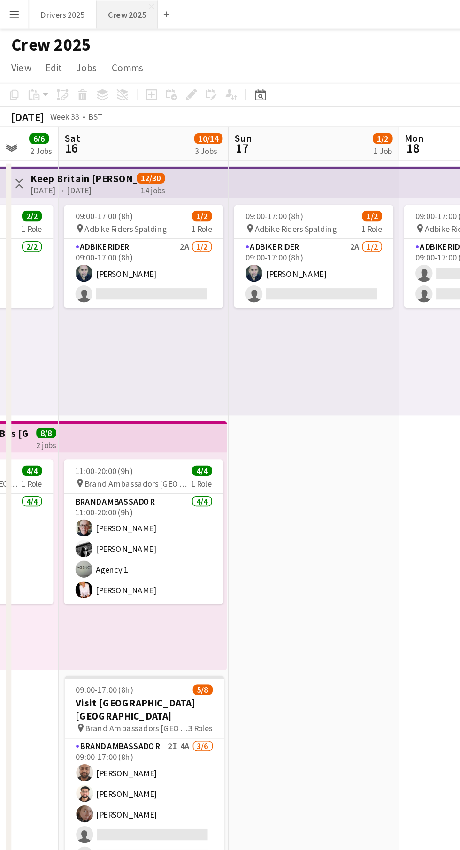
scroll to position [0, 300]
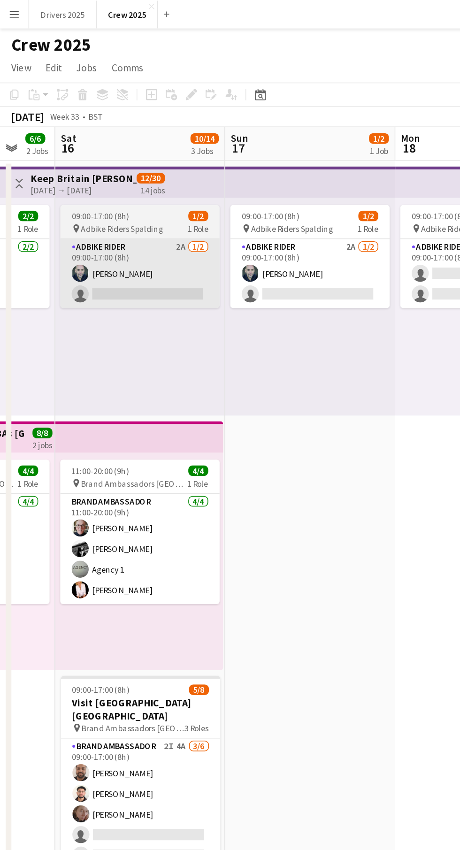
click at [104, 176] on app-card-role "Adbike Rider 2A [DATE] 09:00-17:00 (8h) [PERSON_NAME] single-neutral-actions" at bounding box center [92, 181] width 105 height 46
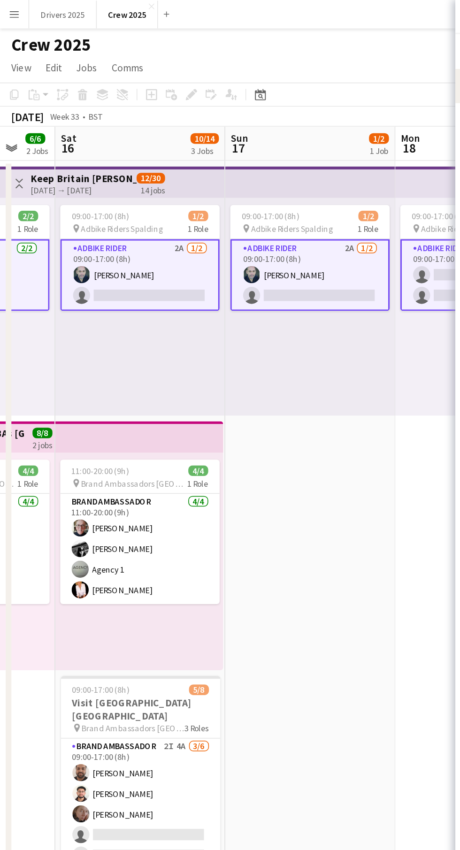
click at [94, 182] on app-card-role "Adbike Rider 2A [DATE] 09:00-17:00 (8h) [PERSON_NAME] single-neutral-actions" at bounding box center [92, 181] width 105 height 47
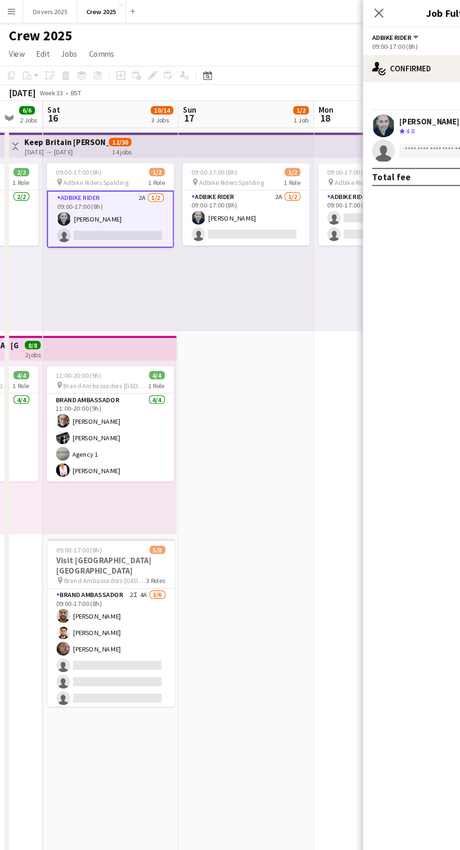
scroll to position [19, 0]
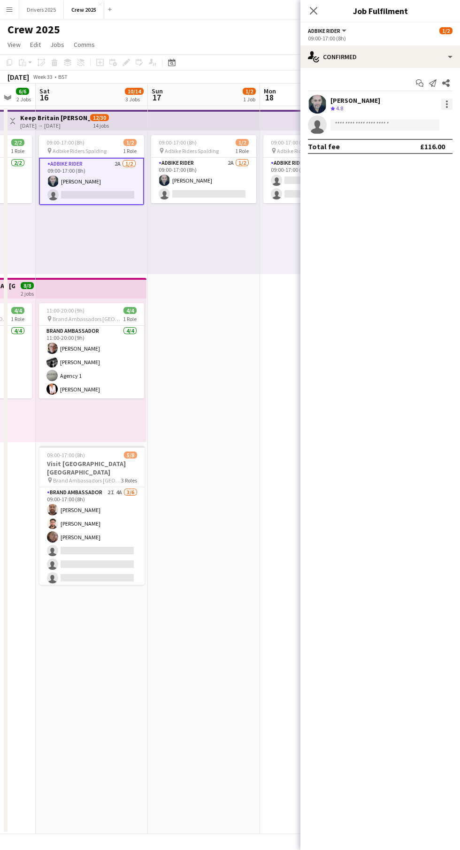
click at [447, 107] on div at bounding box center [447, 107] width 2 height 2
click at [429, 123] on span "Edit fee" at bounding box center [416, 121] width 58 height 8
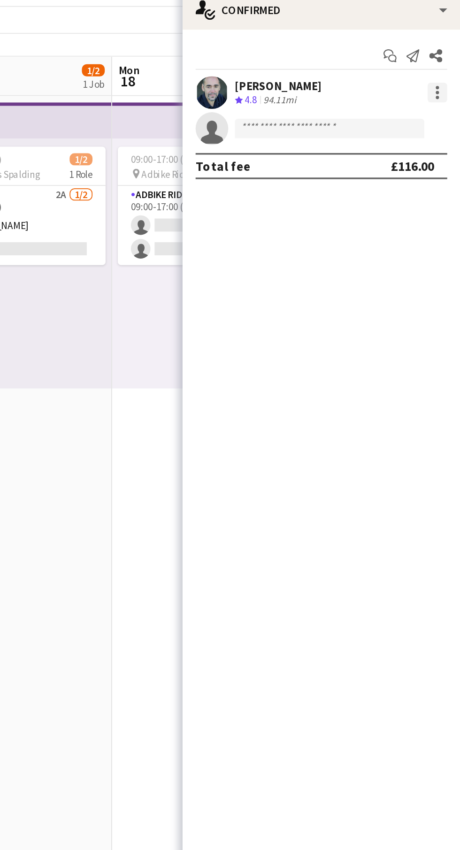
click at [447, 107] on div at bounding box center [447, 107] width 2 height 2
